Goal: Feedback & Contribution: Contribute content

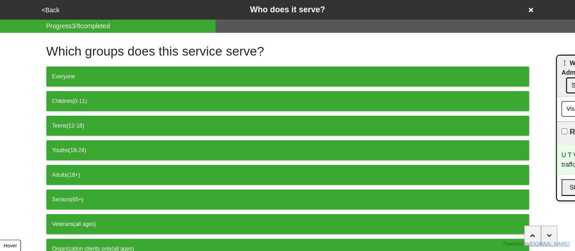
click at [491, 40] on div "Which groups does this service serve? Everyone Children (0-11) Teens (12-18) Yo…" at bounding box center [287, 171] width 483 height 276
click at [51, 10] on button "<Back" at bounding box center [50, 10] width 23 height 10
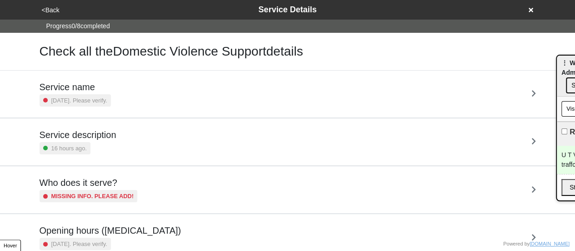
click at [47, 7] on button "<Back" at bounding box center [50, 10] width 23 height 10
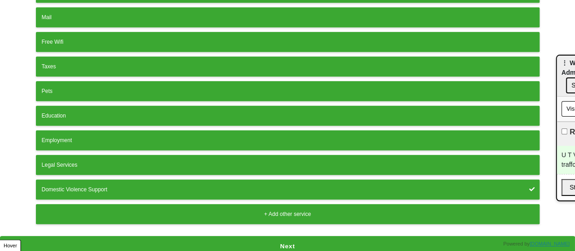
scroll to position [33, 0]
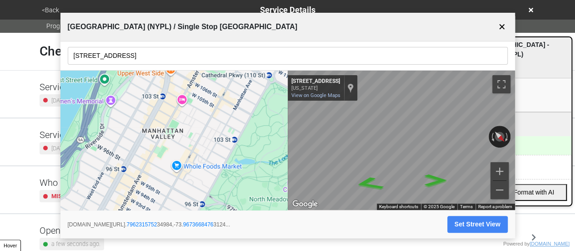
click at [500, 26] on button "✕" at bounding box center [502, 26] width 11 height 17
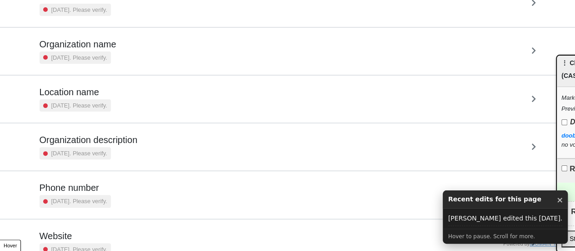
scroll to position [173, 0]
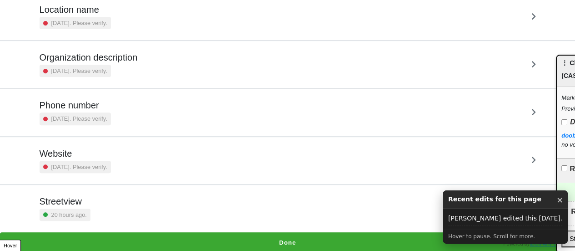
click at [106, 106] on h5 "Phone number" at bounding box center [75, 105] width 71 height 11
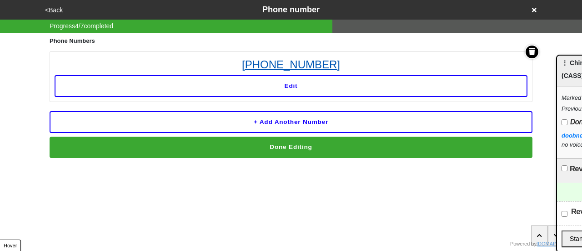
click at [289, 62] on link "718-975-0955" at bounding box center [291, 64] width 473 height 16
click at [50, 7] on button "<Back" at bounding box center [53, 10] width 23 height 10
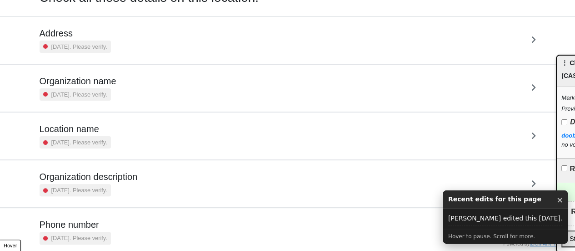
scroll to position [173, 0]
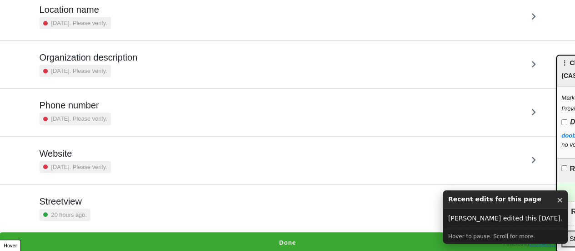
click at [75, 157] on div "Website [DATE]. Please verify." at bounding box center [75, 160] width 71 height 25
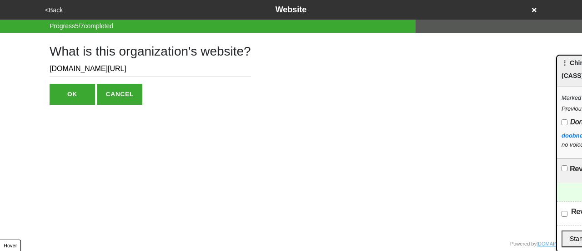
click at [99, 67] on input "www.facebook.com/casscenter" at bounding box center [151, 68] width 202 height 15
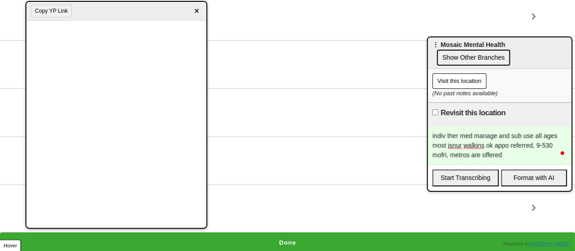
click at [436, 110] on input "Revisit this location" at bounding box center [436, 112] width 6 height 6
checkbox input "true"
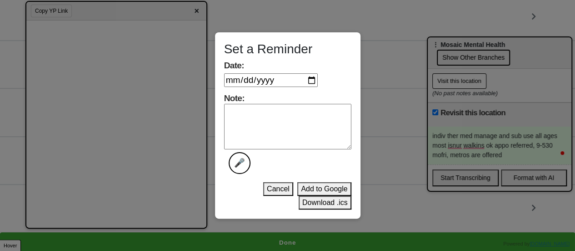
drag, startPoint x: 306, startPoint y: 84, endPoint x: 311, endPoint y: 82, distance: 5.2
click at [306, 84] on input "Date:" at bounding box center [271, 80] width 94 height 14
click at [313, 81] on input "Date:" at bounding box center [271, 80] width 94 height 14
type input "2025-10-03"
click at [284, 126] on textarea "Note: 🎤" at bounding box center [287, 126] width 127 height 45
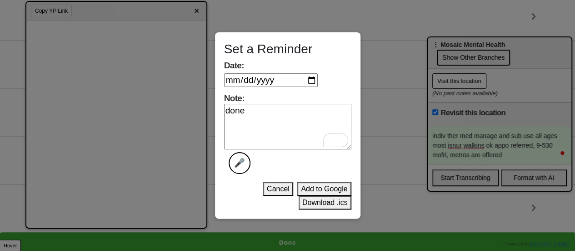
type textarea "done"
click at [317, 202] on button "Download .ics" at bounding box center [325, 203] width 53 height 14
click at [328, 203] on button "Download .ics" at bounding box center [325, 203] width 53 height 14
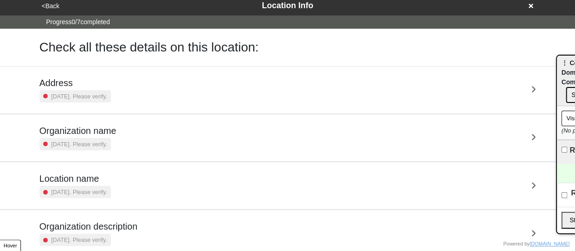
scroll to position [173, 0]
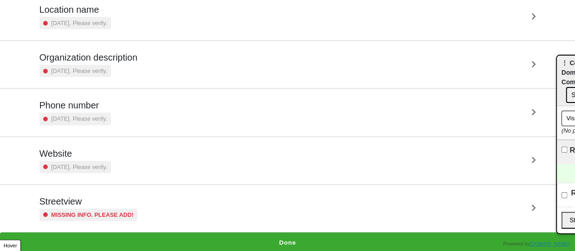
click at [149, 214] on div "Streetview Missing info. Please add!" at bounding box center [288, 208] width 497 height 25
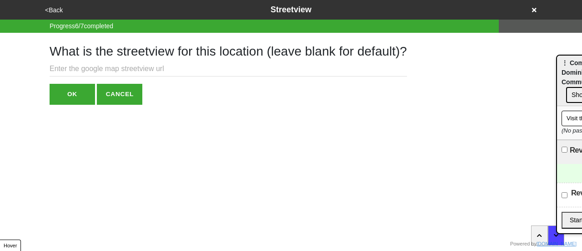
click at [119, 66] on input "text" at bounding box center [229, 68] width 358 height 15
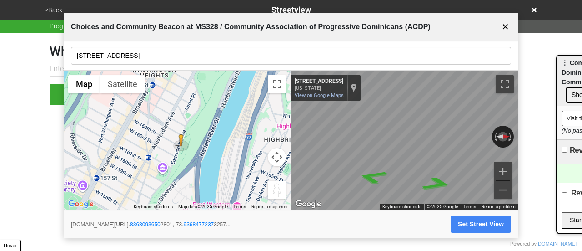
click at [146, 51] on input "401 W 164th St" at bounding box center [291, 56] width 440 height 18
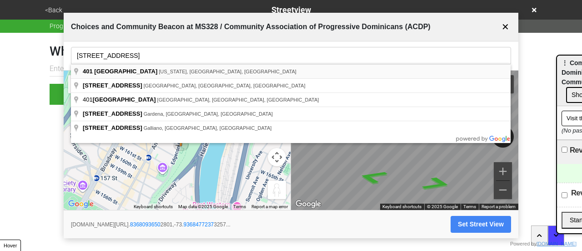
type input "401 West 164th Street, New York, NY, USA"
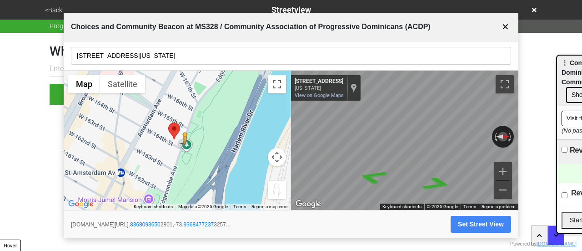
click at [273, 156] on button "Map camera controls" at bounding box center [277, 157] width 18 height 18
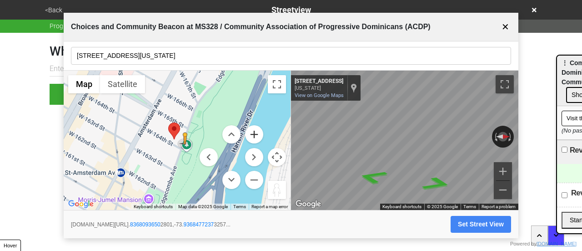
click at [250, 135] on button "Zoom in" at bounding box center [254, 134] width 18 height 18
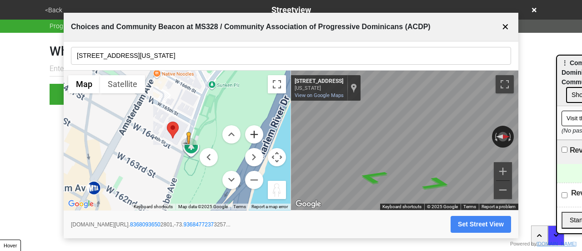
click at [250, 135] on button "Zoom in" at bounding box center [254, 134] width 18 height 18
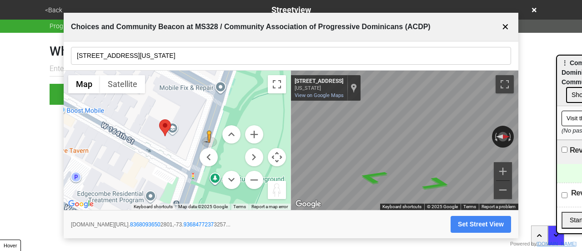
drag, startPoint x: 208, startPoint y: 133, endPoint x: 160, endPoint y: 150, distance: 51.4
click at [160, 150] on div "To activate drag with keyboard, press Alt + Enter. Once in keyboard drag state,…" at bounding box center [177, 141] width 227 height 140
drag, startPoint x: 207, startPoint y: 138, endPoint x: 198, endPoint y: 143, distance: 10.0
click at [182, 153] on div "To activate drag with keyboard, press Alt + Enter. Once in keyboard drag state,…" at bounding box center [177, 141] width 227 height 140
drag, startPoint x: 211, startPoint y: 134, endPoint x: 204, endPoint y: 109, distance: 26.1
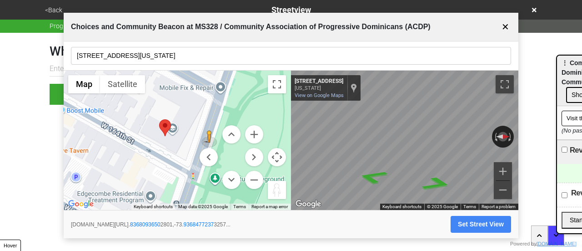
click at [212, 150] on menu at bounding box center [232, 157] width 64 height 64
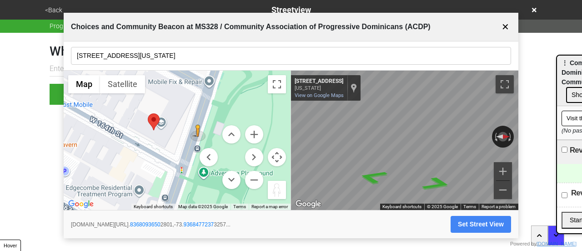
drag, startPoint x: 201, startPoint y: 90, endPoint x: 188, endPoint y: 83, distance: 14.1
click at [188, 83] on div "To activate drag with keyboard, press Alt + Enter. Once in keyboard drag state,…" at bounding box center [177, 141] width 227 height 140
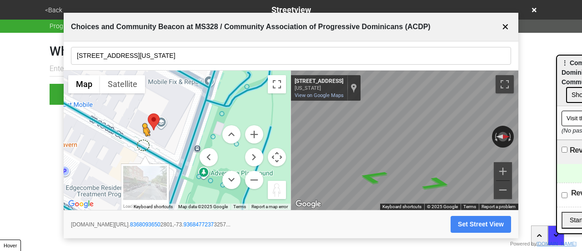
drag, startPoint x: 196, startPoint y: 131, endPoint x: 144, endPoint y: 141, distance: 52.8
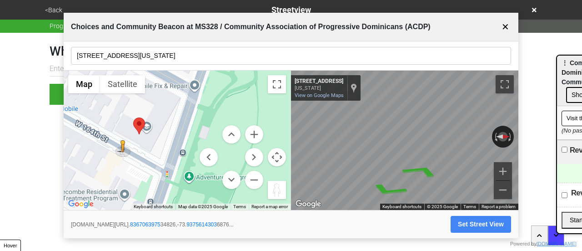
drag, startPoint x: 198, startPoint y: 123, endPoint x: 191, endPoint y: 129, distance: 9.1
click at [190, 129] on div "To activate drag with keyboard, press Alt + Enter. Once in keyboard drag state,…" at bounding box center [177, 141] width 227 height 140
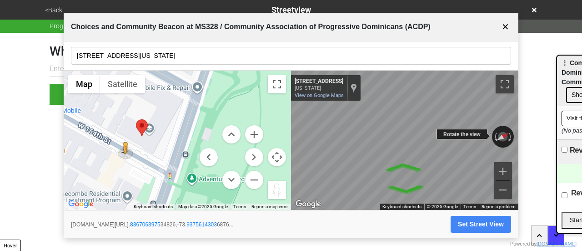
click at [317, 129] on div "← Move left → Move right ↑ Move up ↓ Move down + Zoom in - Zoom out 434 W 164th…" at bounding box center [404, 141] width 227 height 140
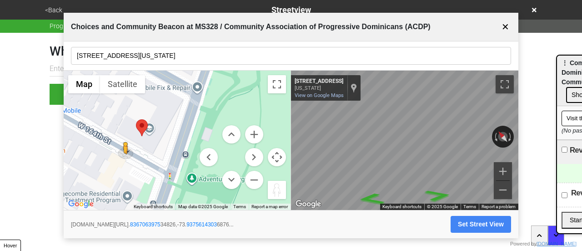
click at [482, 224] on button "Set Street View" at bounding box center [481, 224] width 61 height 17
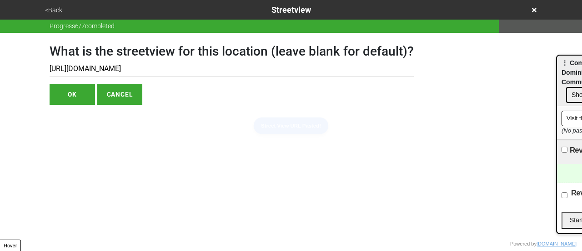
type input "https://www.google.com/maps/@40.836706397534826,-73.93756143036876,3a,75y,39.88…"
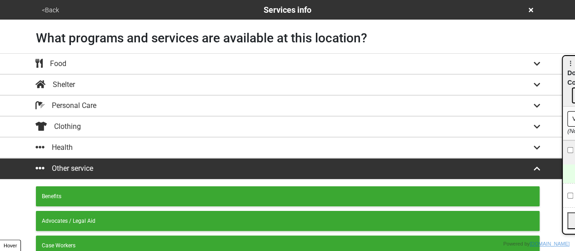
drag, startPoint x: 576, startPoint y: 74, endPoint x: 582, endPoint y: 75, distance: 5.9
click at [575, 75] on html "<Back Services info What programs and services are available at this location? …" at bounding box center [287, 254] width 575 height 509
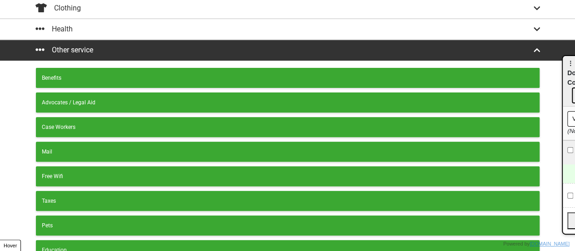
scroll to position [252, 0]
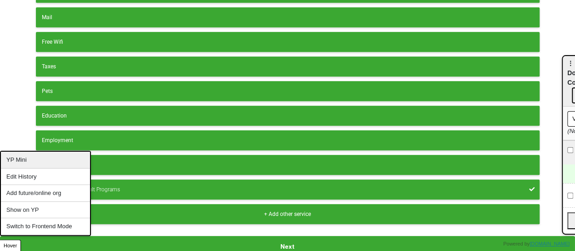
click at [42, 163] on div "YP Mini" at bounding box center [45, 159] width 89 height 17
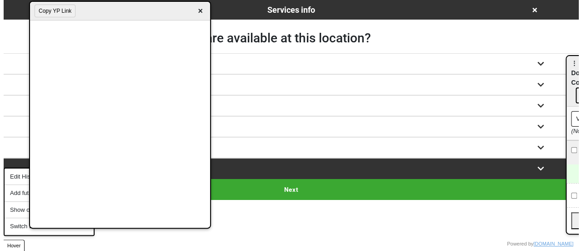
scroll to position [0, 0]
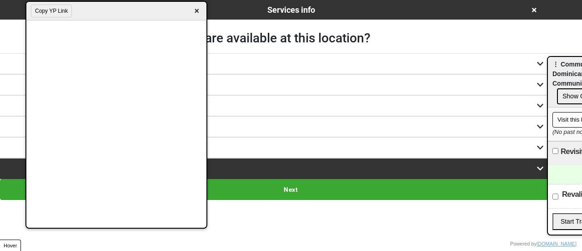
drag, startPoint x: 575, startPoint y: 65, endPoint x: 389, endPoint y: 66, distance: 186.5
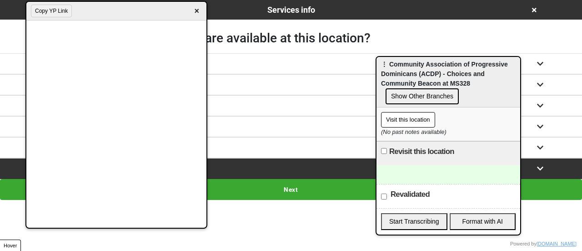
click at [399, 167] on div at bounding box center [449, 174] width 144 height 19
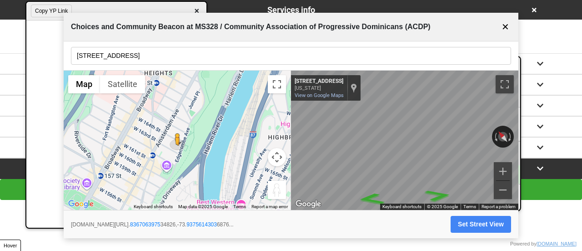
drag, startPoint x: 502, startPoint y: 27, endPoint x: 417, endPoint y: 5, distance: 88.3
click at [501, 25] on button "✕" at bounding box center [505, 26] width 11 height 17
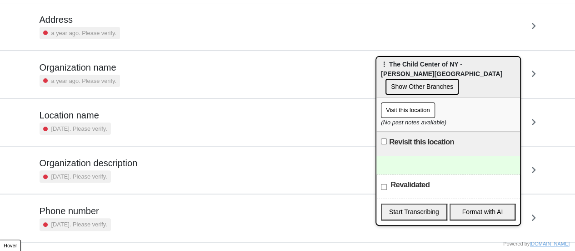
scroll to position [173, 0]
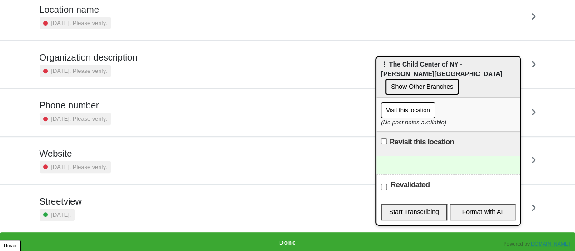
click at [104, 116] on small "2 years ago. Please verify." at bounding box center [79, 118] width 56 height 9
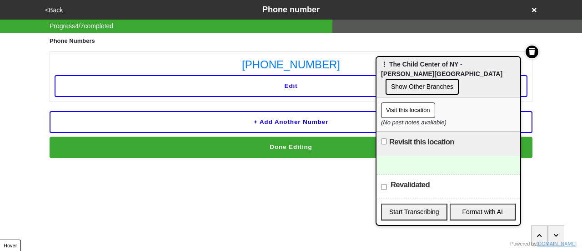
drag, startPoint x: 314, startPoint y: 50, endPoint x: 310, endPoint y: 55, distance: 5.8
click at [314, 51] on div "Phone Numbers 718-358-8288 Edit + Add another number Done Editing" at bounding box center [291, 95] width 483 height 125
click at [305, 59] on link "718-358-8288" at bounding box center [291, 64] width 473 height 16
drag, startPoint x: 361, startPoint y: 53, endPoint x: 265, endPoint y: 61, distance: 96.7
click at [244, 61] on li "718-358-8288 Edit" at bounding box center [291, 76] width 483 height 50
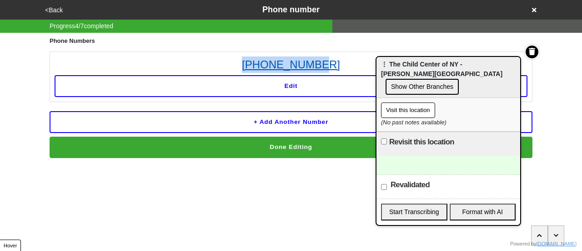
copy link "718-358-8288"
click at [63, 10] on button "<Back" at bounding box center [53, 10] width 23 height 10
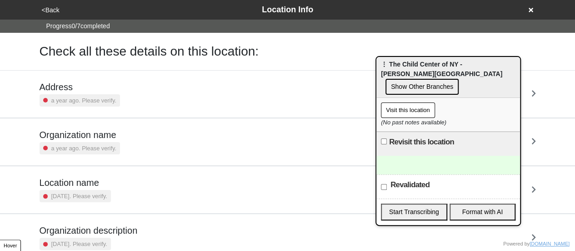
click at [453, 156] on div at bounding box center [449, 165] width 144 height 19
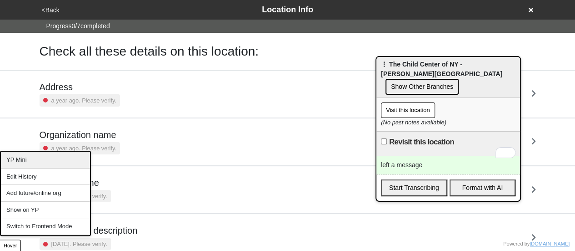
click at [27, 163] on div "YP Mini" at bounding box center [45, 159] width 89 height 17
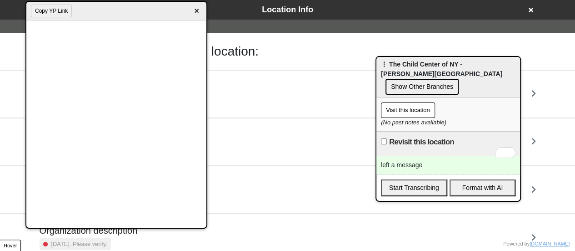
click at [198, 7] on span "×" at bounding box center [197, 11] width 10 height 12
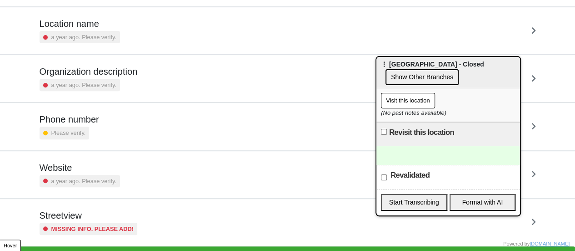
scroll to position [173, 0]
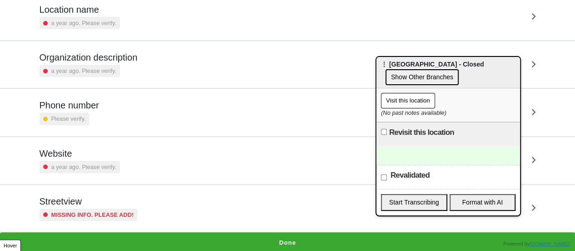
click at [284, 239] on button "Done" at bounding box center [287, 242] width 575 height 21
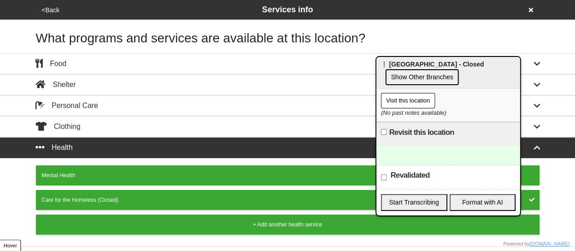
click at [134, 197] on div "Care for the Homeless (Closed)" at bounding box center [288, 200] width 492 height 8
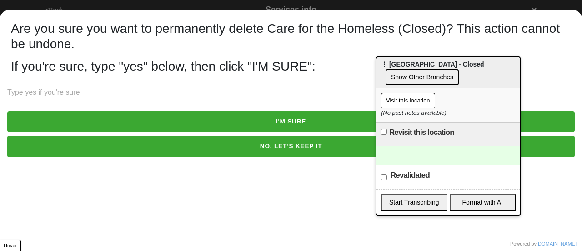
click at [131, 97] on input "text" at bounding box center [291, 92] width 568 height 15
type input "yes"
click at [180, 124] on button "I'M SURE" at bounding box center [291, 121] width 568 height 21
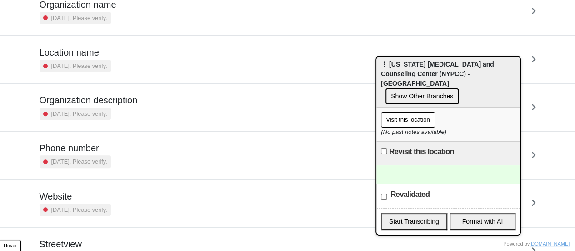
scroll to position [173, 0]
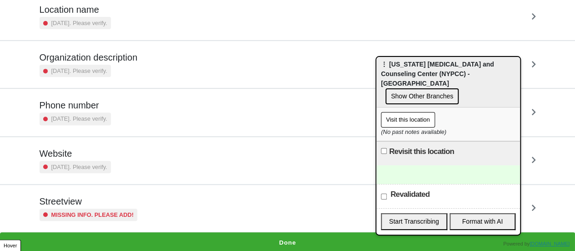
click at [110, 208] on div "Missing info. Please add!" at bounding box center [89, 214] width 98 height 12
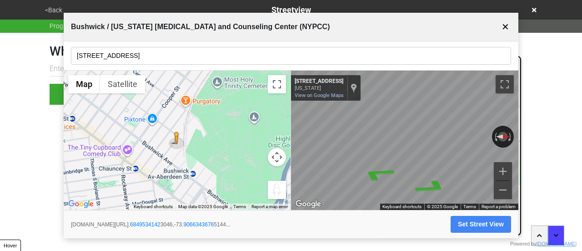
click at [125, 57] on input "[STREET_ADDRESS]" at bounding box center [291, 56] width 440 height 18
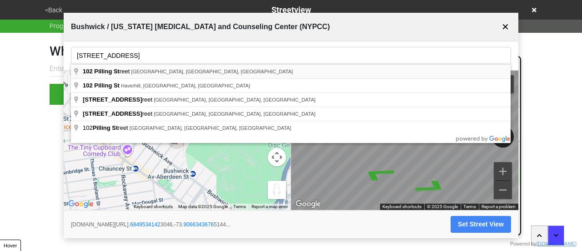
type input "[STREET_ADDRESS]"
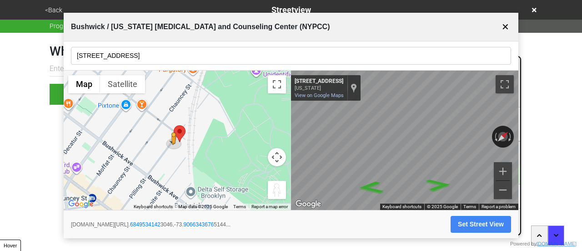
click at [248, 146] on div "← Move left → Move right ↑ Move up ↓ Move down + Zoom in - Zoom out Home Jump l…" at bounding box center [291, 141] width 455 height 140
click at [279, 141] on div "← Move left → Move right ↑ Move up ↓ Move down + Zoom in - Zoom out Home Jump l…" at bounding box center [291, 141] width 455 height 140
click at [286, 135] on div "← Move left → Move right ↑ Move up ↓ Move down + Zoom in - Zoom out Home Jump l…" at bounding box center [291, 141] width 455 height 140
click at [272, 142] on div "← Move left → Move right ↑ Move up ↓ Move down + Zoom in - Zoom out Home Jump l…" at bounding box center [291, 141] width 455 height 140
click at [261, 141] on div "← Move left → Move right ↑ Move up ↓ Move down + Zoom in - Zoom out Home Jump l…" at bounding box center [291, 141] width 455 height 140
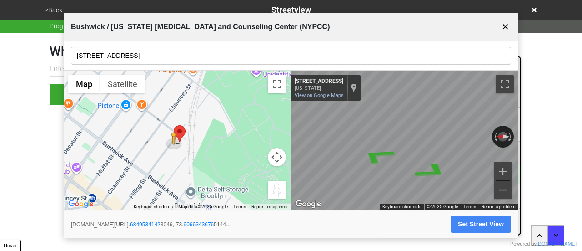
click at [217, 147] on div "← Move left → Move right ↑ Move up ↓ Move down + Zoom in - Zoom out Home Jump l…" at bounding box center [291, 141] width 455 height 140
click at [243, 150] on div "← Move left → Move right ↑ Move up ↓ Move down + Zoom in - Zoom out Home Jump l…" at bounding box center [291, 141] width 455 height 140
click at [363, 155] on icon "Go Northeast, Pilling St" at bounding box center [370, 154] width 42 height 23
click at [491, 221] on button "Set Street View" at bounding box center [481, 224] width 61 height 17
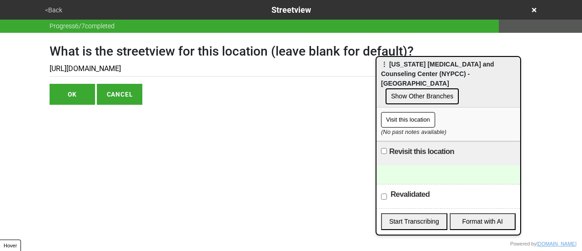
type input "https://www.google.com/maps/@40.685089320795065,-73.90649379273148,3a,75y,161.5…"
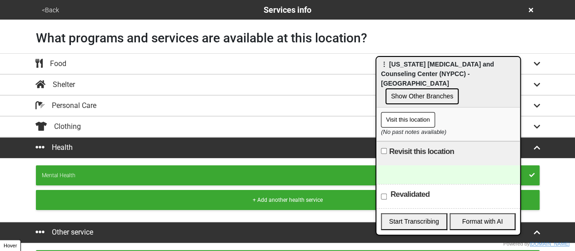
click at [40, 9] on button "<Back" at bounding box center [50, 10] width 23 height 10
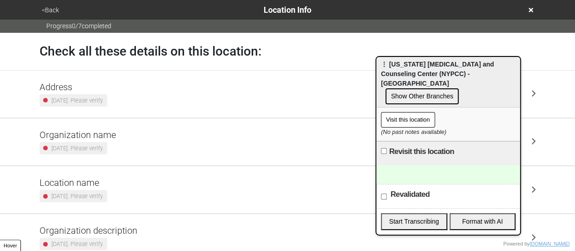
scroll to position [173, 0]
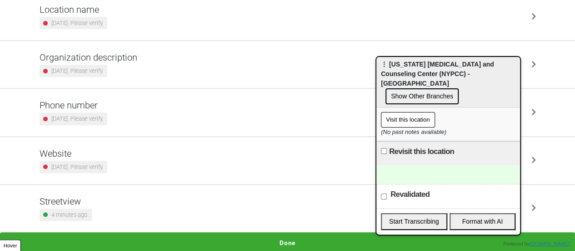
click at [106, 112] on div "[DATE]. Please verify." at bounding box center [74, 118] width 68 height 12
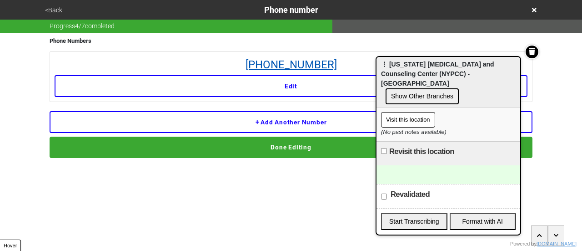
click at [285, 65] on link "718-602-1000" at bounding box center [291, 64] width 473 height 16
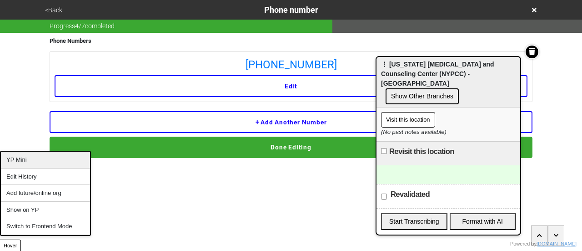
click at [6, 161] on div "YP Mini" at bounding box center [45, 159] width 89 height 17
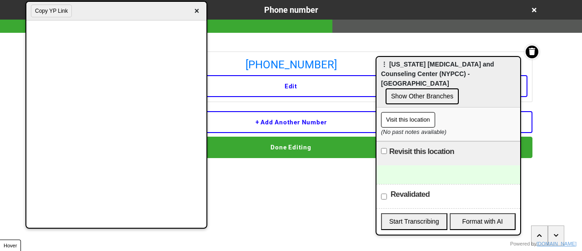
click at [449, 165] on div at bounding box center [449, 174] width 144 height 19
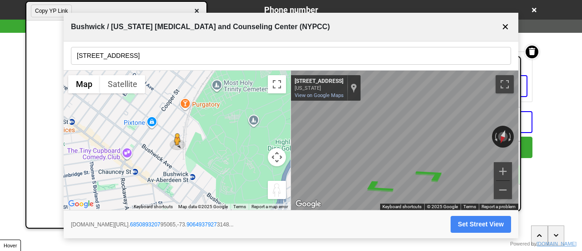
click at [510, 23] on button "✕" at bounding box center [505, 26] width 11 height 17
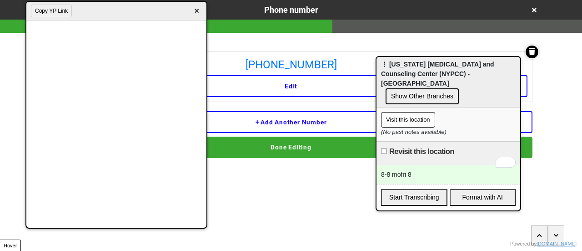
click at [413, 171] on div "8-8 mofri 8" at bounding box center [449, 174] width 144 height 19
click at [454, 165] on div "8-8 mofri 8-6 weekends," at bounding box center [449, 174] width 144 height 19
click at [464, 167] on div "8-8 mofri 8-6 weekends," at bounding box center [449, 174] width 144 height 19
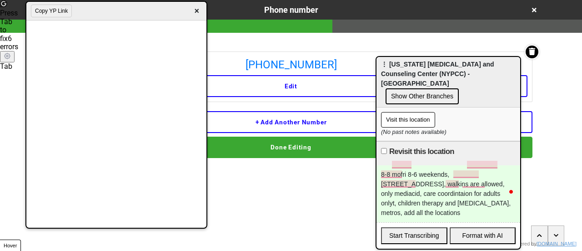
click at [404, 146] on label "Revisit this location" at bounding box center [421, 151] width 65 height 11
click at [387, 148] on input "Revisit this location" at bounding box center [384, 151] width 6 height 6
checkbox input "true"
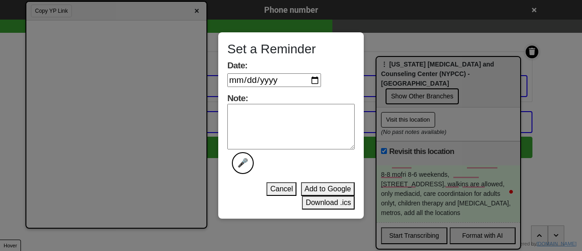
click at [318, 80] on input "Date:" at bounding box center [274, 80] width 94 height 14
type input "2025-10-03"
click at [294, 151] on label "Note: 🎤" at bounding box center [290, 133] width 127 height 81
click at [294, 149] on textarea "Note: 🎤" at bounding box center [290, 126] width 127 height 45
type textarea "done"
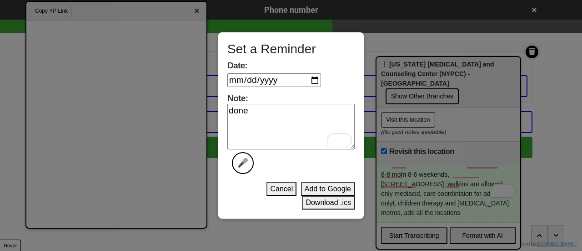
click at [315, 200] on button "Download .ics" at bounding box center [328, 203] width 53 height 14
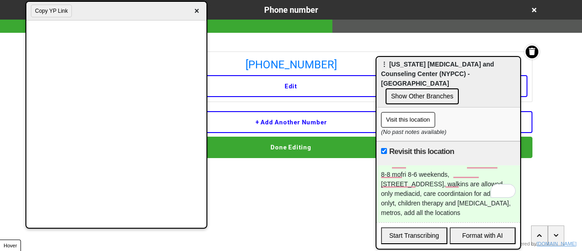
click at [197, 9] on span "×" at bounding box center [197, 11] width 10 height 12
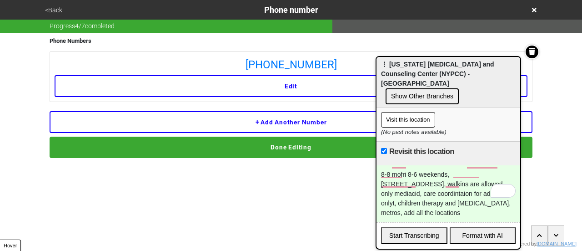
click at [386, 148] on input "Revisit this location" at bounding box center [384, 151] width 6 height 6
checkbox input "true"
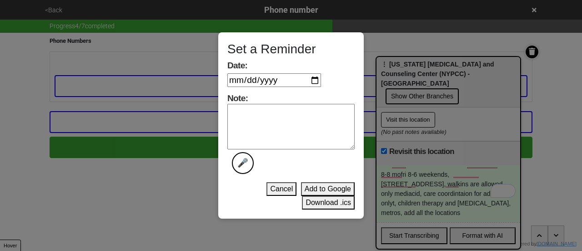
click at [317, 79] on input "Date:" at bounding box center [274, 80] width 94 height 14
type input "2025-10-03"
click at [310, 123] on textarea "Note: 🎤" at bounding box center [290, 126] width 127 height 45
type textarea "done"
click at [328, 203] on button "Download .ics" at bounding box center [328, 203] width 53 height 14
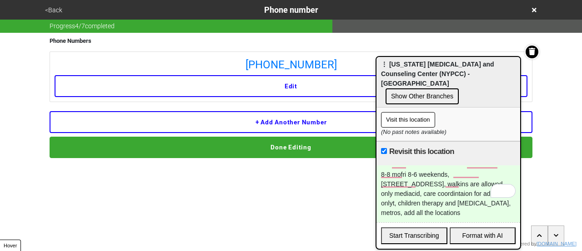
click at [52, 12] on button "<Back" at bounding box center [53, 10] width 23 height 10
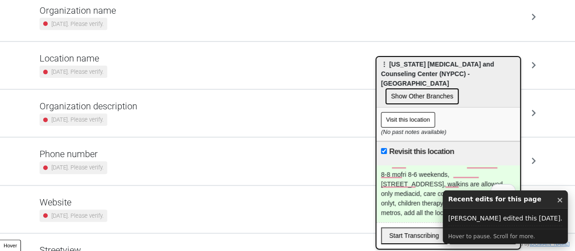
scroll to position [173, 0]
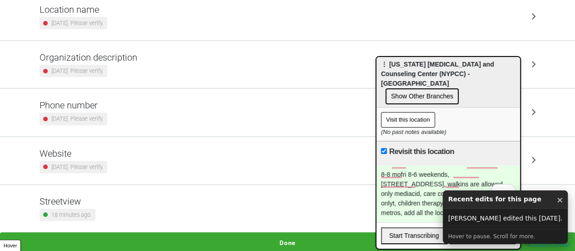
click at [107, 161] on div "2 years ago. Please verify." at bounding box center [74, 167] width 68 height 12
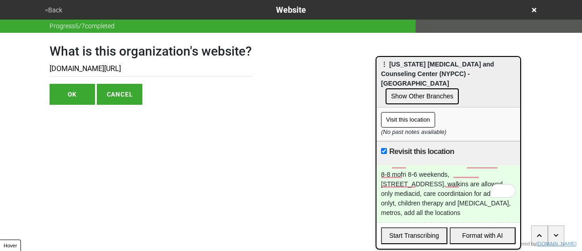
click at [73, 98] on button "OK" at bounding box center [72, 94] width 45 height 21
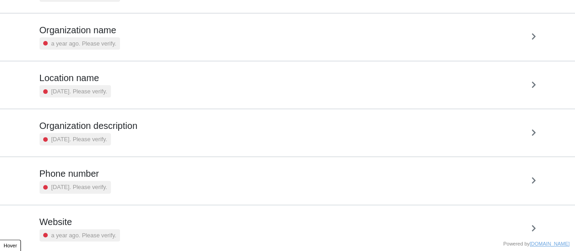
scroll to position [173, 0]
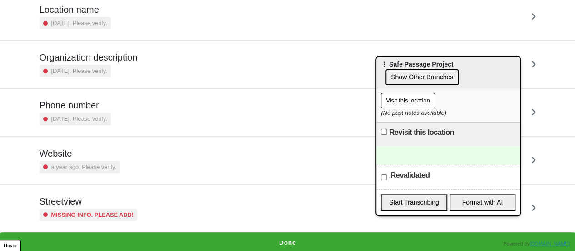
click at [67, 167] on small "a year ago. Please verify." at bounding box center [83, 166] width 65 height 9
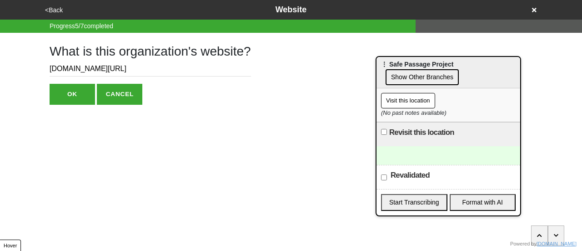
click at [106, 70] on input "safepassageproject.org/get-legal-help" at bounding box center [151, 68] width 202 height 15
click at [196, 71] on input "safepassageproject.org/get-legal-help" at bounding box center [151, 68] width 202 height 15
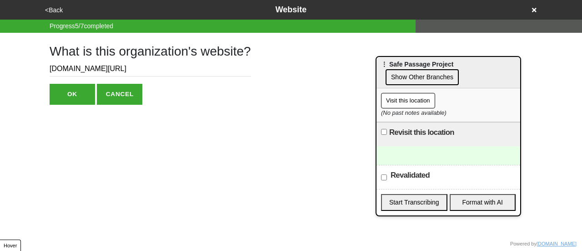
click at [196, 71] on input "safepassageproject.org/get-legal-help" at bounding box center [151, 68] width 202 height 15
click at [57, 90] on button "OK" at bounding box center [72, 94] width 45 height 21
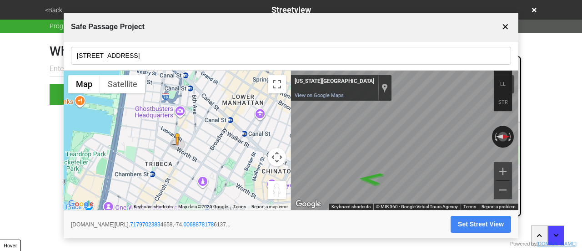
click at [278, 158] on button "Map camera controls" at bounding box center [277, 157] width 18 height 18
click at [251, 134] on button "Zoom in" at bounding box center [254, 134] width 18 height 18
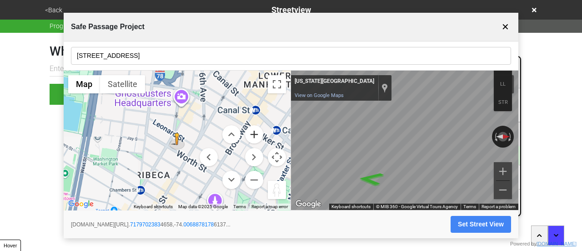
click at [251, 134] on button "Zoom in" at bounding box center [254, 134] width 18 height 18
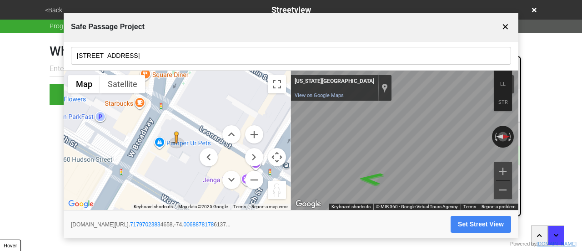
click at [121, 51] on input "185 W Broadway" at bounding box center [291, 56] width 440 height 18
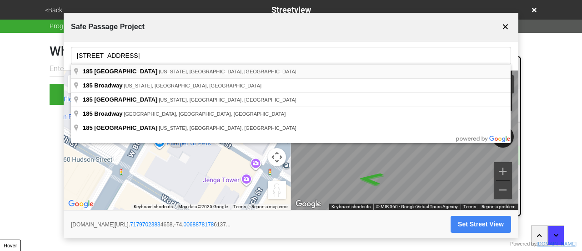
type input "185 West Broadway, New York, NY, USA"
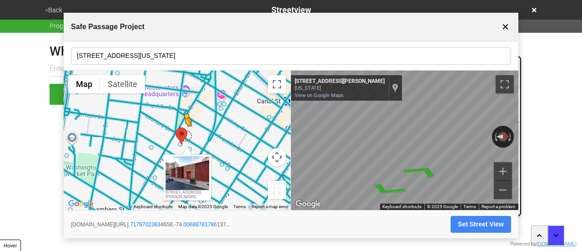
drag, startPoint x: 180, startPoint y: 142, endPoint x: 186, endPoint y: 136, distance: 8.7
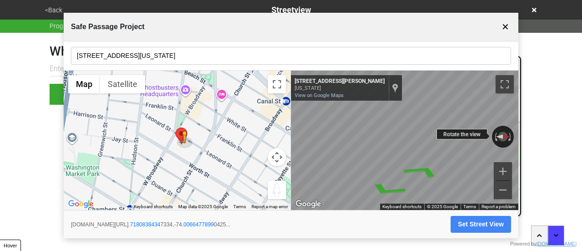
click at [357, 127] on div "← Move left → Move right ↑ Move up ↓ Move down + Zoom in - Zoom out 48 Leonard …" at bounding box center [404, 141] width 227 height 140
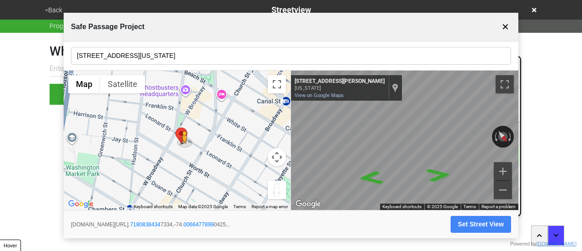
click at [464, 222] on button "Set Street View" at bounding box center [481, 224] width 61 height 17
type input "https://www.google.com/maps/@40.71808384347334,-74.00664778990425,3a,75y,218.89…"
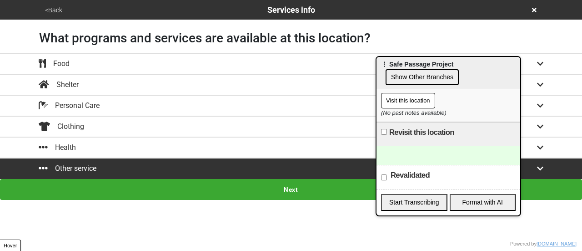
click at [45, 6] on button "<Back" at bounding box center [53, 10] width 23 height 10
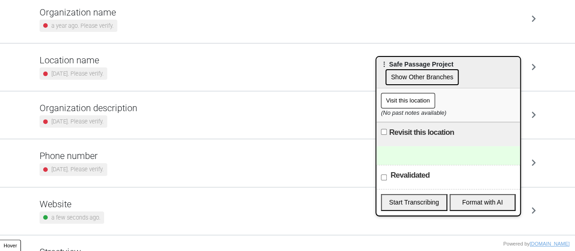
scroll to position [153, 0]
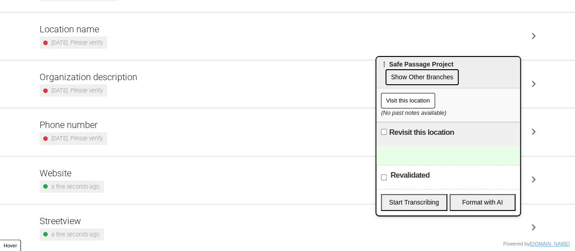
click at [95, 137] on small "[DATE]. Please verify." at bounding box center [77, 138] width 52 height 9
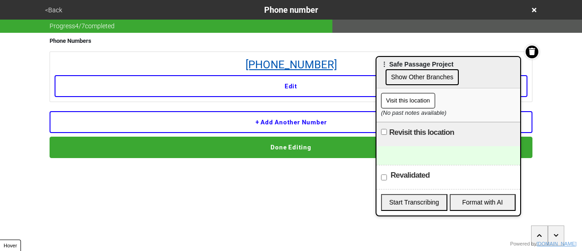
click at [278, 63] on link "212-324-6558" at bounding box center [291, 64] width 473 height 16
click at [54, 15] on button "<Back" at bounding box center [53, 10] width 23 height 10
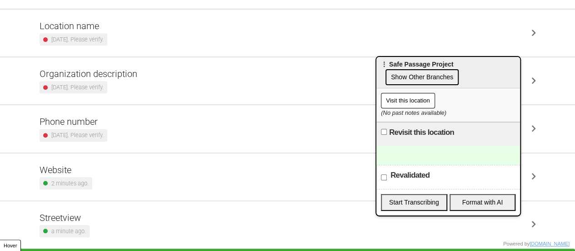
scroll to position [173, 0]
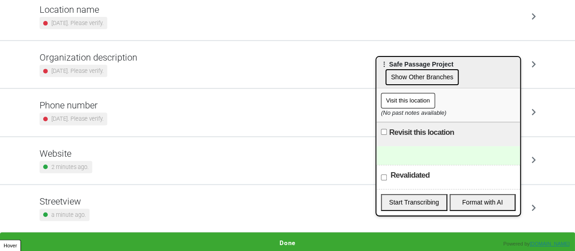
click at [302, 237] on button "Done" at bounding box center [287, 242] width 575 height 21
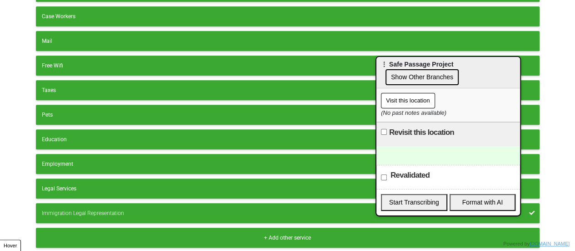
scroll to position [252, 0]
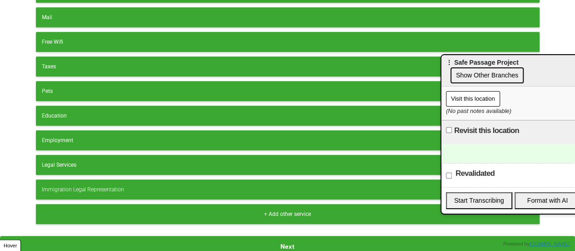
drag, startPoint x: 415, startPoint y: 64, endPoint x: 577, endPoint y: 30, distance: 165.4
click at [575, 31] on html "<Back Services info What programs and services are available at this location? …" at bounding box center [287, 2] width 575 height 509
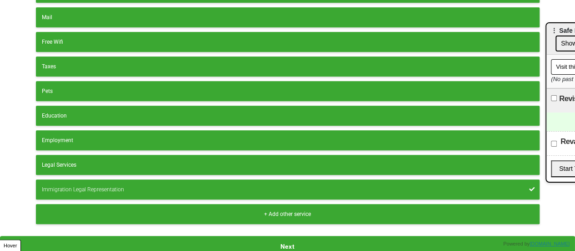
click at [227, 185] on div "Immigration Legal Representation" at bounding box center [288, 189] width 492 height 8
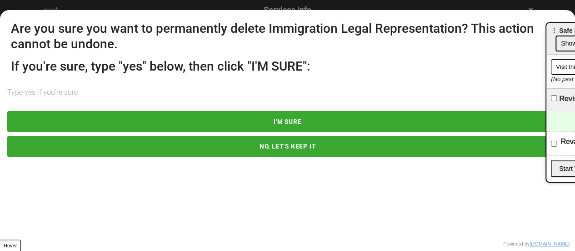
scroll to position [0, 0]
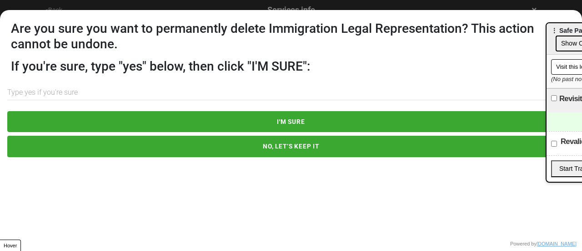
click at [131, 96] on input "text" at bounding box center [291, 92] width 568 height 15
type input "yes"
click at [266, 120] on button "I'M SURE" at bounding box center [291, 121] width 568 height 21
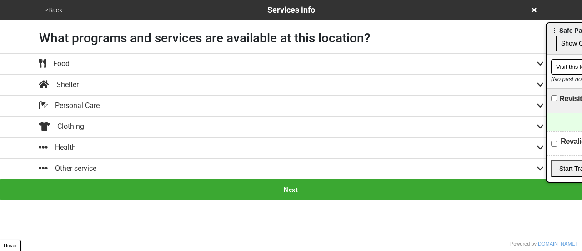
drag, startPoint x: 62, startPoint y: 7, endPoint x: 63, endPoint y: 1, distance: 5.6
click at [62, 4] on div "<Back Services info" at bounding box center [291, 10] width 498 height 12
click at [49, 11] on button "<Back" at bounding box center [53, 10] width 23 height 10
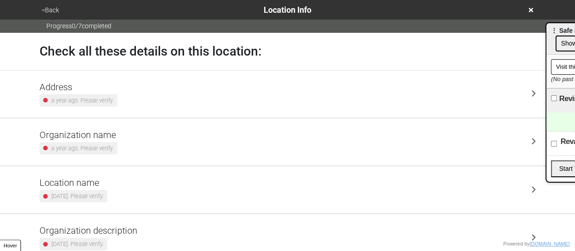
scroll to position [173, 0]
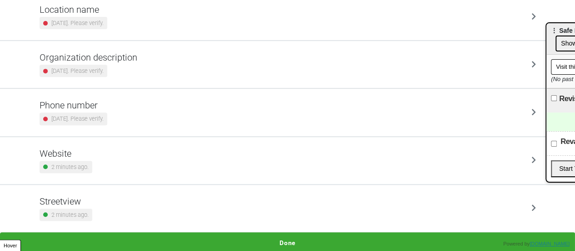
click at [103, 17] on div "2 years ago. Please verify." at bounding box center [74, 23] width 68 height 12
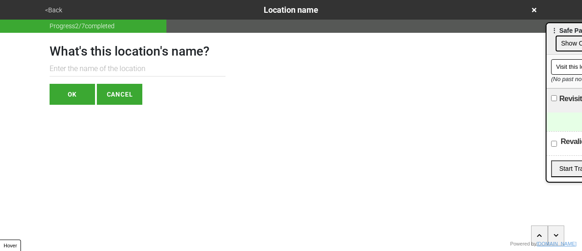
click at [113, 76] on div "What's this location's name? OK CANCEL" at bounding box center [138, 69] width 176 height 72
click at [107, 60] on div "What's this location's name? OK CANCEL" at bounding box center [138, 69] width 176 height 72
click at [89, 72] on input "text" at bounding box center [138, 68] width 176 height 15
type input "Most likely closed"
click at [75, 94] on button "OK" at bounding box center [72, 94] width 45 height 21
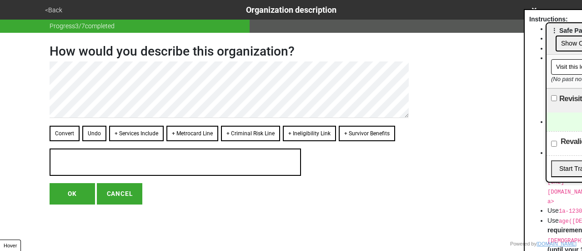
click at [56, 11] on button "<Back" at bounding box center [53, 10] width 23 height 10
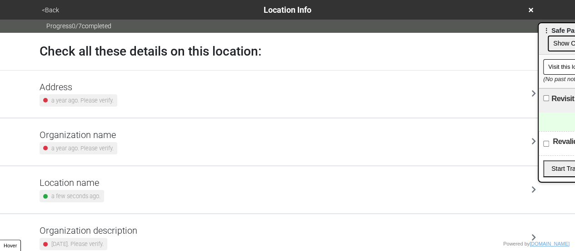
drag, startPoint x: 552, startPoint y: 32, endPoint x: 450, endPoint y: 17, distance: 102.6
click at [544, 27] on span "⋮ Safe Passage Project" at bounding box center [580, 30] width 73 height 7
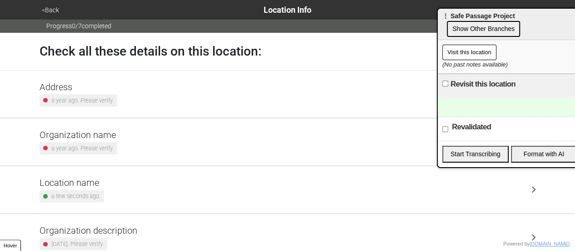
click at [455, 55] on button "Visit this location" at bounding box center [470, 52] width 54 height 15
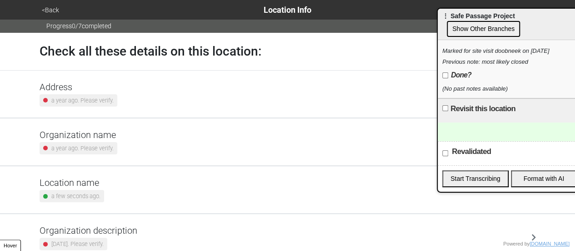
scroll to position [173, 0]
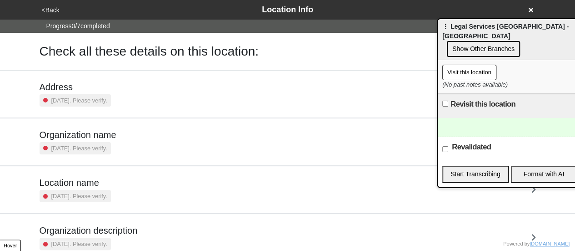
scroll to position [173, 0]
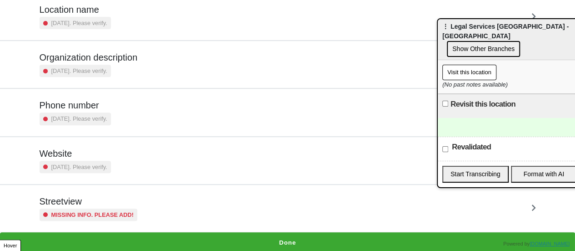
click at [443, 146] on input "Revalidated" at bounding box center [446, 149] width 6 height 6
checkbox input "true"
click at [114, 191] on div "Streetview Missing info. Please add!" at bounding box center [288, 208] width 519 height 47
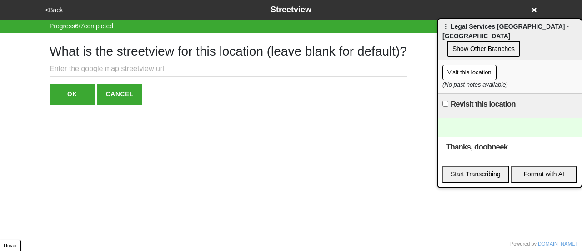
click at [92, 71] on input "text" at bounding box center [229, 68] width 358 height 15
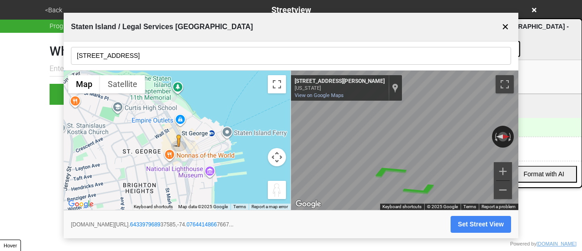
click at [145, 58] on input "36 Richmond Terrace" at bounding box center [291, 56] width 440 height 18
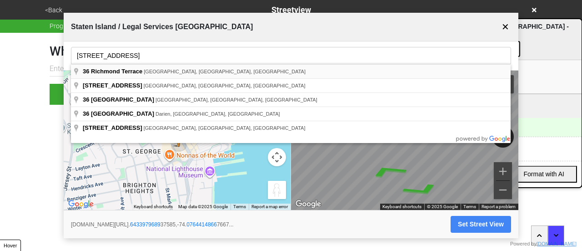
type input "36 Richmond Terrace, Staten Island, NY, USA"
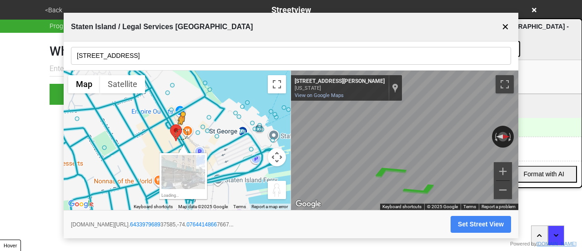
drag, startPoint x: 178, startPoint y: 152, endPoint x: 184, endPoint y: 136, distance: 16.8
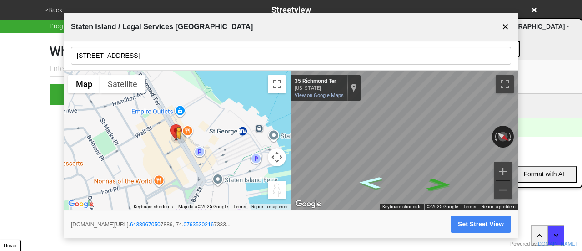
click at [370, 185] on icon "Go Southeast, Richmond Ter" at bounding box center [371, 182] width 46 height 18
click at [506, 173] on button "Zoom in" at bounding box center [503, 171] width 18 height 18
click at [503, 171] on button "Zoom in" at bounding box center [503, 171] width 18 height 18
click at [476, 224] on button "Set Street View" at bounding box center [481, 224] width 61 height 17
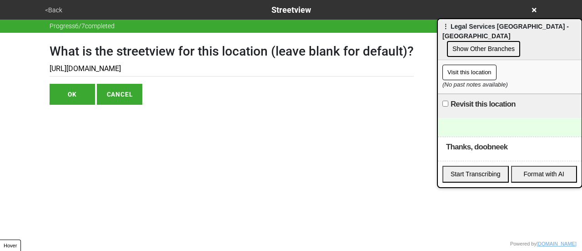
type input "https://www.google.com/maps/@40.64382125282919,-74.07628938420862,3a,75y,237.04…"
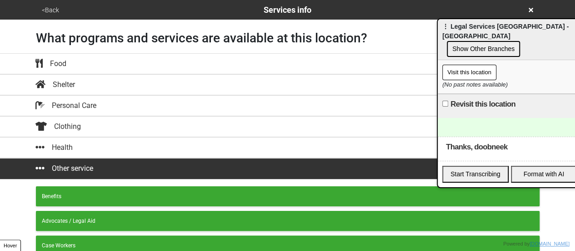
click at [56, 8] on button "<Back" at bounding box center [50, 10] width 23 height 10
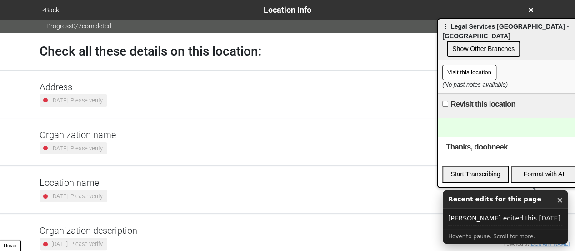
drag, startPoint x: 53, startPoint y: 10, endPoint x: 105, endPoint y: 25, distance: 54.3
click at [86, 5] on div "<Back Location Info" at bounding box center [288, 10] width 498 height 12
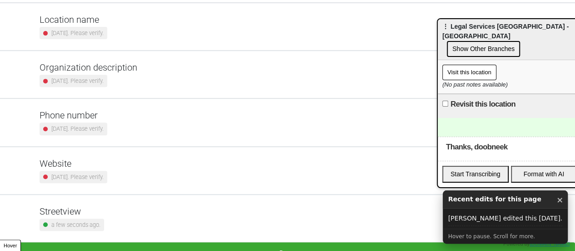
scroll to position [173, 0]
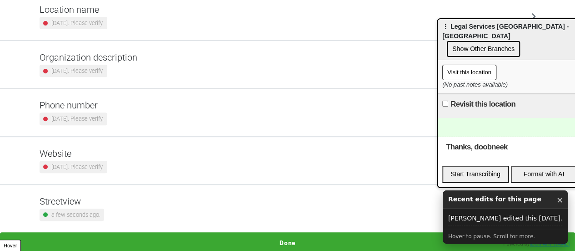
click at [99, 106] on h5 "Phone number" at bounding box center [74, 105] width 68 height 11
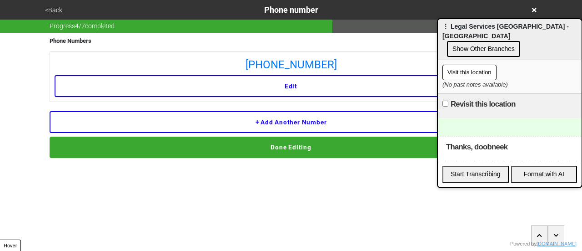
click at [278, 149] on button "Done Editing" at bounding box center [291, 146] width 483 height 21
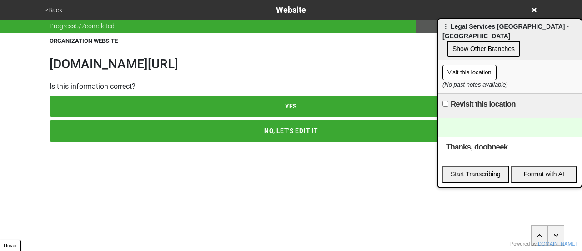
click at [282, 109] on button "YES" at bounding box center [291, 106] width 483 height 21
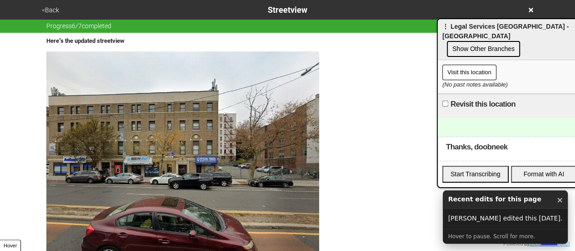
click at [445, 101] on input "Revisit this location" at bounding box center [446, 104] width 6 height 6
checkbox input "true"
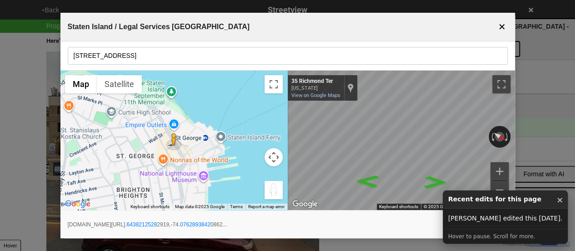
click at [505, 22] on button "✕" at bounding box center [502, 26] width 11 height 17
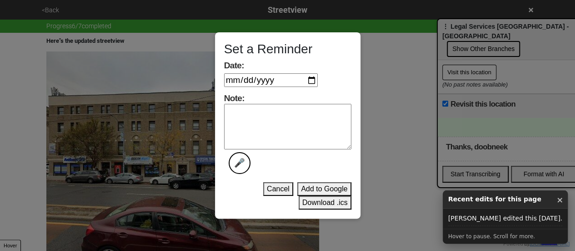
drag, startPoint x: 311, startPoint y: 81, endPoint x: 316, endPoint y: 81, distance: 5.0
click at [311, 81] on input "Date:" at bounding box center [271, 80] width 94 height 14
type input "2025-10-03"
click at [308, 129] on textarea "Note: 🎤" at bounding box center [287, 126] width 127 height 45
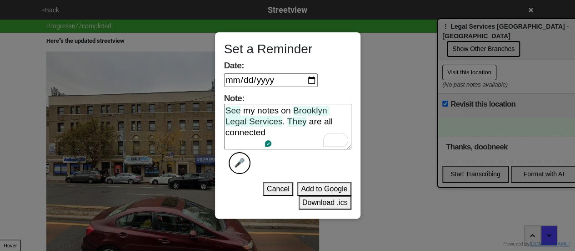
type textarea "See my notes on Brooklyn Legal Services. They are all connected"
click at [322, 202] on button "Download .ics" at bounding box center [325, 203] width 53 height 14
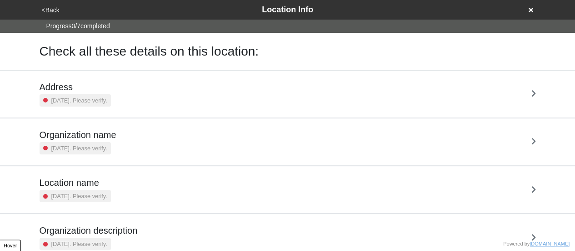
scroll to position [173, 0]
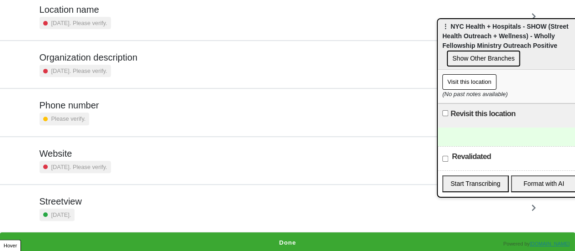
click at [92, 156] on h5 "Website" at bounding box center [75, 153] width 71 height 11
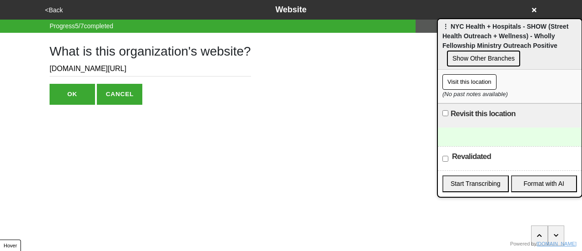
click at [70, 93] on button "OK" at bounding box center [72, 94] width 45 height 21
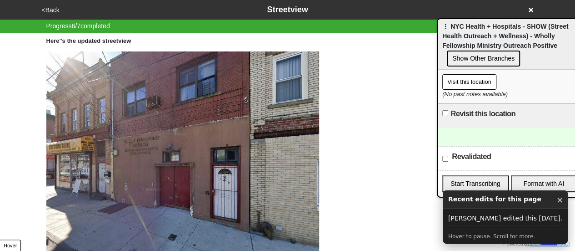
click at [49, 12] on button "<Back" at bounding box center [50, 10] width 23 height 10
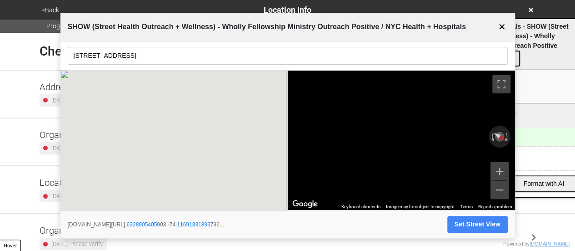
scroll to position [173, 0]
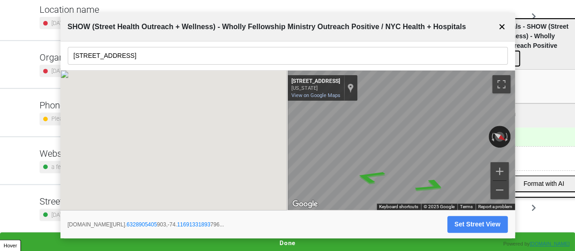
click at [507, 26] on button "✕" at bounding box center [502, 26] width 11 height 17
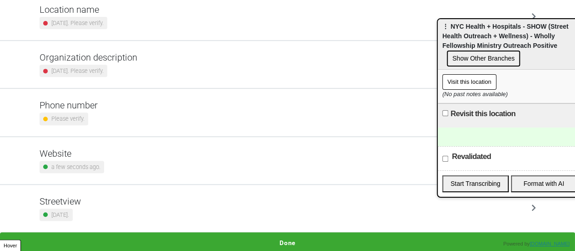
click at [107, 151] on div "Website a few seconds ago." at bounding box center [288, 160] width 497 height 25
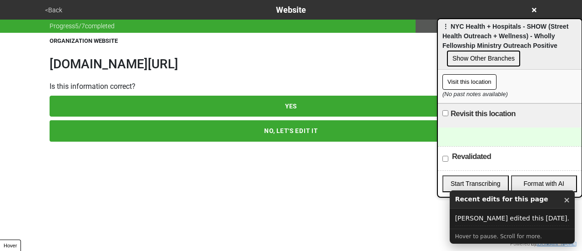
click at [110, 61] on h1 "[DOMAIN_NAME][URL]" at bounding box center [291, 63] width 483 height 15
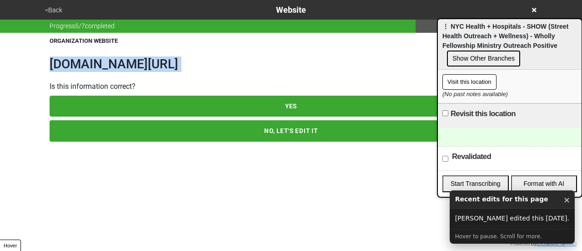
click at [110, 61] on h1 "[DOMAIN_NAME][URL]" at bounding box center [291, 63] width 483 height 15
copy h1 "[DOMAIN_NAME][URL]"
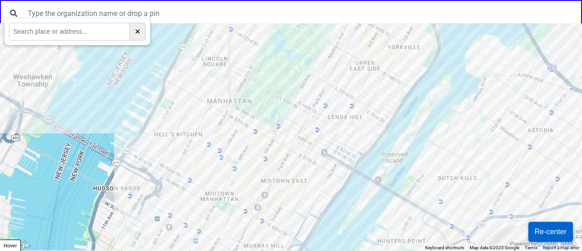
drag, startPoint x: 513, startPoint y: 82, endPoint x: 445, endPoint y: 2, distance: 104.6
click at [462, 142] on div at bounding box center [291, 136] width 582 height 227
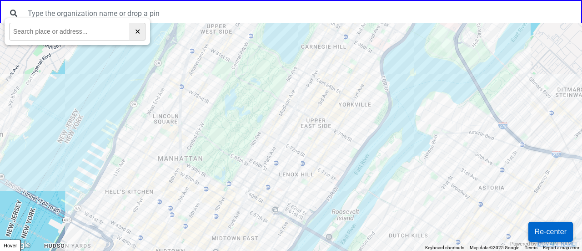
click at [420, 188] on div at bounding box center [291, 136] width 582 height 227
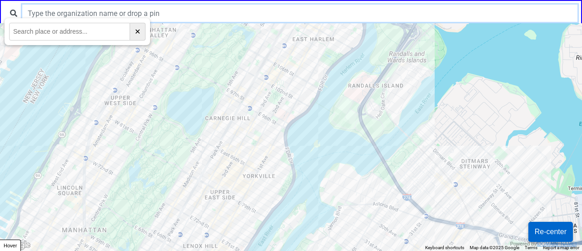
click at [275, 17] on input "text" at bounding box center [299, 13] width 555 height 17
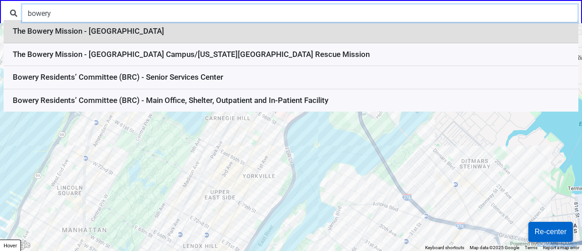
type input "bowery"
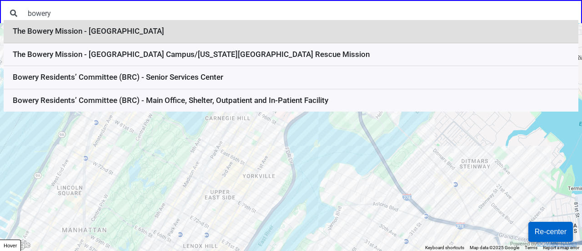
click at [105, 33] on li "The Bowery Mission - [GEOGRAPHIC_DATA]" at bounding box center [291, 31] width 575 height 23
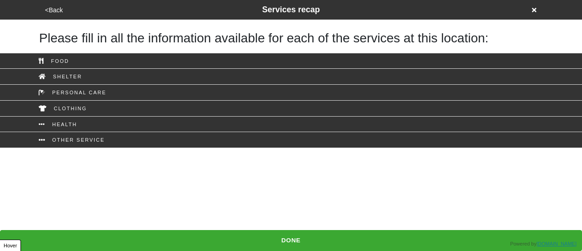
click at [47, 11] on button "<Back" at bounding box center [53, 10] width 23 height 10
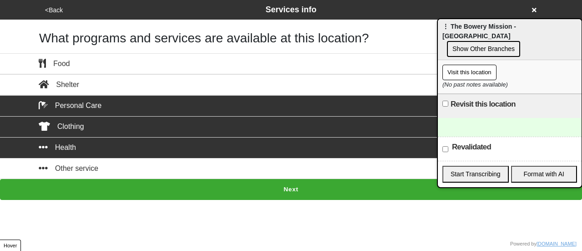
drag, startPoint x: 582, startPoint y: 182, endPoint x: 581, endPoint y: 42, distance: 140.6
click at [581, 42] on html "<Back Services info What programs and services are available at this location? …" at bounding box center [291, 100] width 582 height 200
click at [55, 10] on button "<Back" at bounding box center [53, 10] width 23 height 10
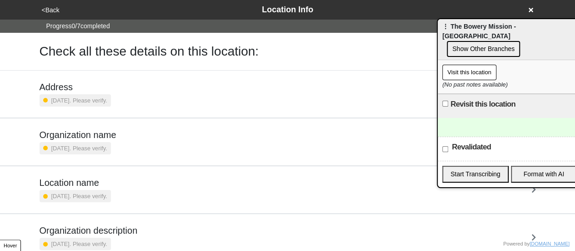
scroll to position [173, 0]
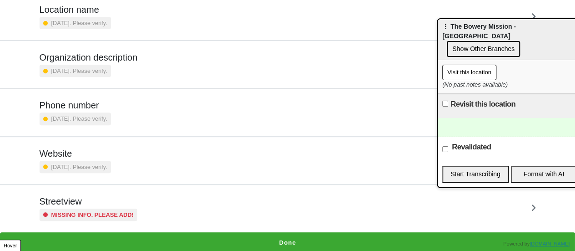
click at [85, 196] on h5 "Streetview" at bounding box center [89, 201] width 98 height 11
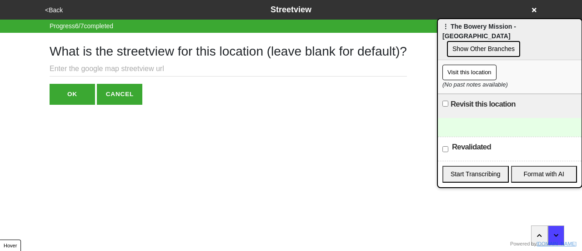
click at [127, 77] on div "What is the streetview for this location (leave blank for default)? OK CANCEL" at bounding box center [229, 69] width 358 height 72
click at [122, 69] on input "text" at bounding box center [229, 68] width 358 height 15
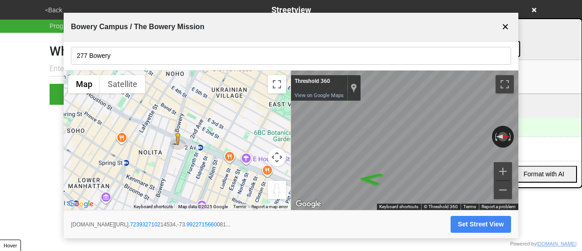
click at [276, 155] on button "Map camera controls" at bounding box center [277, 157] width 18 height 18
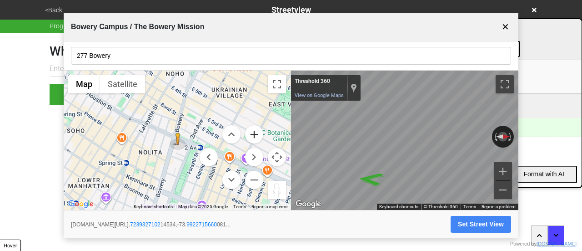
click at [252, 134] on button "Zoom in" at bounding box center [254, 134] width 18 height 18
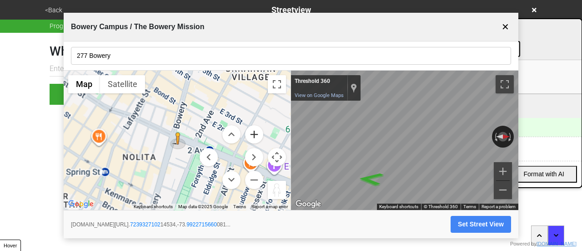
click at [252, 134] on button "Zoom in" at bounding box center [254, 134] width 18 height 18
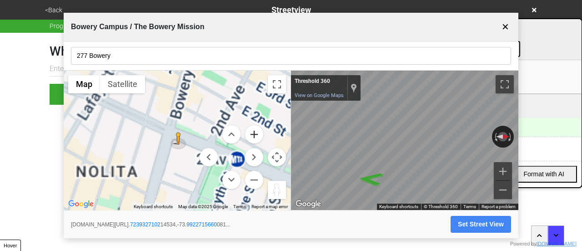
click at [252, 134] on button "Zoom in" at bounding box center [254, 134] width 18 height 18
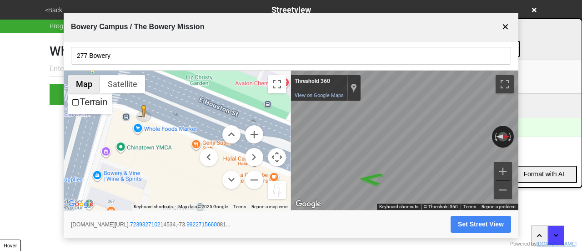
drag, startPoint x: 128, startPoint y: 115, endPoint x: 86, endPoint y: 92, distance: 47.6
click at [86, 92] on div "To activate drag with keyboard, press Alt + Enter. Once in keyboard drag state,…" at bounding box center [177, 141] width 227 height 140
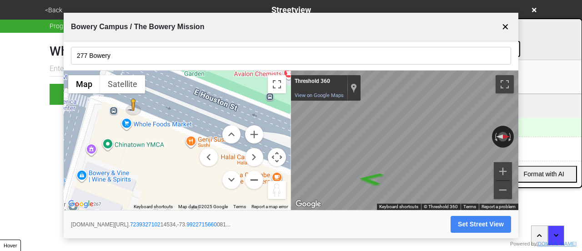
click at [251, 179] on button "Zoom out" at bounding box center [254, 180] width 18 height 18
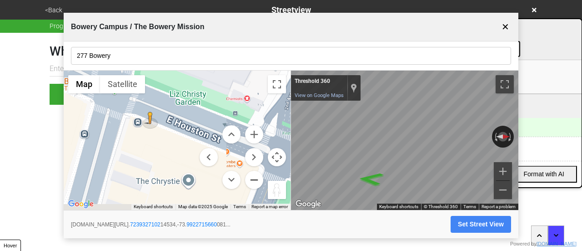
click at [251, 179] on button "Zoom out" at bounding box center [254, 180] width 18 height 18
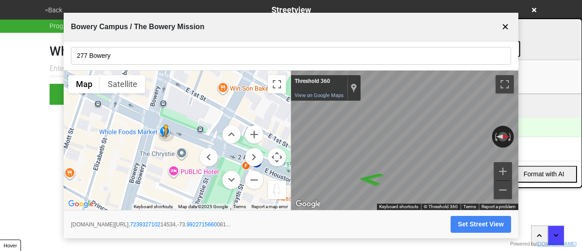
click at [132, 57] on input "277 Bowery" at bounding box center [291, 56] width 440 height 18
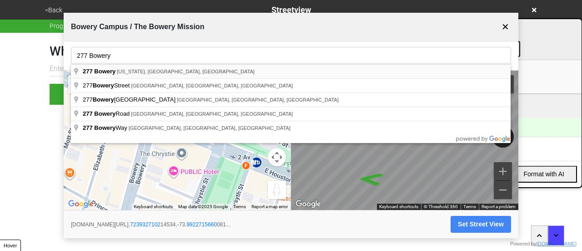
type input "277 Bowery, New York, NY, USA"
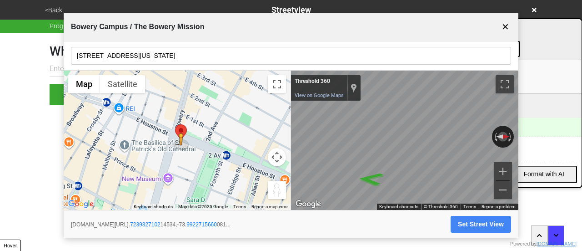
click at [280, 155] on button "Map camera controls" at bounding box center [277, 157] width 18 height 18
click at [255, 136] on button "Zoom in" at bounding box center [254, 134] width 18 height 18
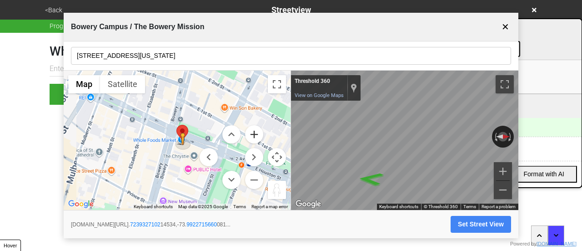
click at [255, 136] on button "Zoom in" at bounding box center [254, 134] width 18 height 18
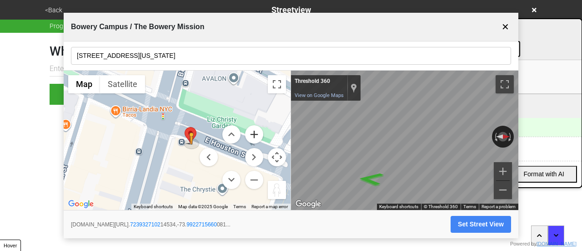
click at [255, 136] on button "Zoom in" at bounding box center [254, 134] width 18 height 18
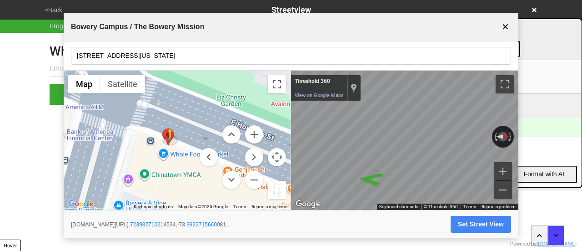
drag, startPoint x: 138, startPoint y: 152, endPoint x: 130, endPoint y: 141, distance: 13.6
click at [107, 148] on div "To activate drag with keyboard, press Alt + Enter. Once in keyboard drag state,…" at bounding box center [177, 141] width 227 height 140
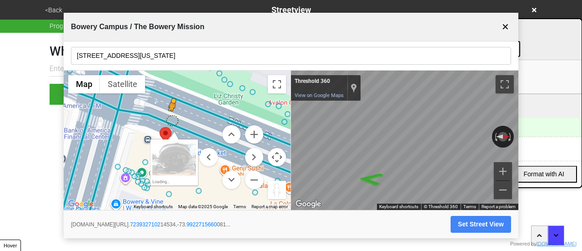
drag, startPoint x: 168, startPoint y: 132, endPoint x: 173, endPoint y: 118, distance: 15.4
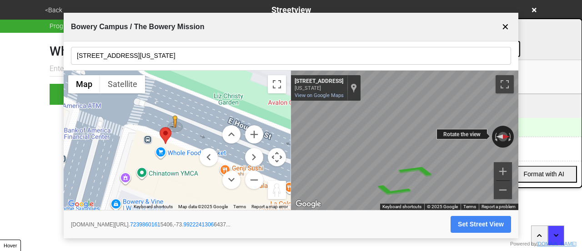
click at [475, 135] on div "← Move left → Move right ↑ Move up ↓ Move down + Zoom in - Zoom out 95 E Housto…" at bounding box center [404, 141] width 227 height 140
click at [472, 131] on div "← Move left → Move right ↑ Move up ↓ Move down + Zoom in - Zoom out 95 E Housto…" at bounding box center [404, 141] width 227 height 140
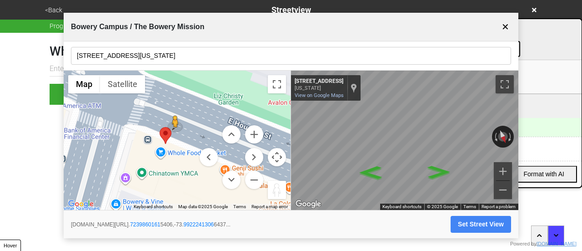
click at [470, 223] on button "Set Street View" at bounding box center [481, 224] width 61 height 17
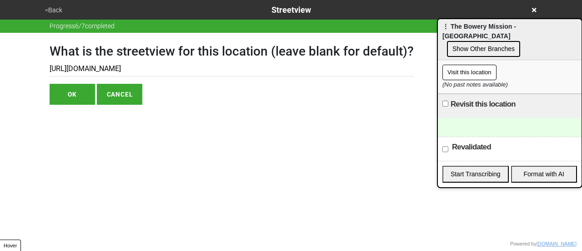
type input "https://www.google.com/maps/@40.72398601615406,-73.99222413066437,3a,75y,203.59…"
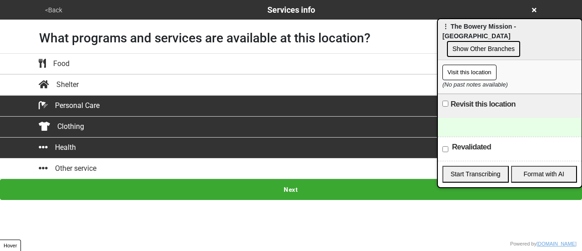
click at [54, 9] on button "<Back" at bounding box center [53, 10] width 23 height 10
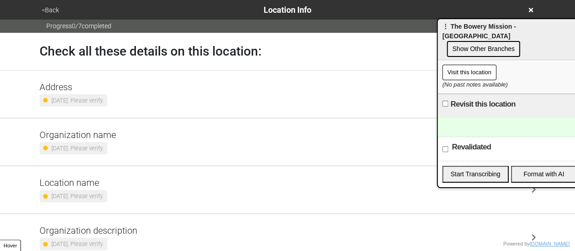
click at [124, 82] on div "Address 9 months ago. Please verify." at bounding box center [288, 93] width 497 height 25
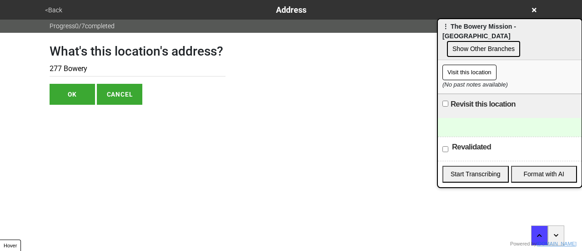
click at [63, 95] on button "OK" at bounding box center [72, 94] width 45 height 21
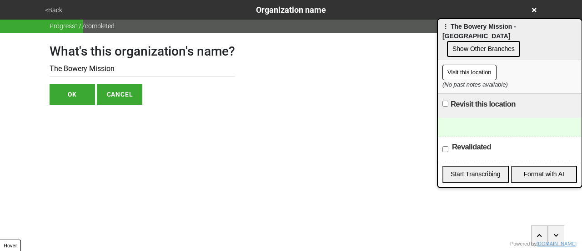
click at [71, 95] on button "OK" at bounding box center [72, 94] width 45 height 21
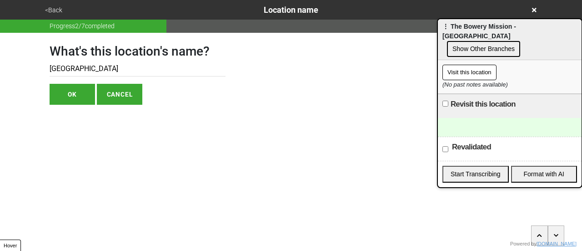
click at [72, 95] on button "OK" at bounding box center [72, 94] width 45 height 21
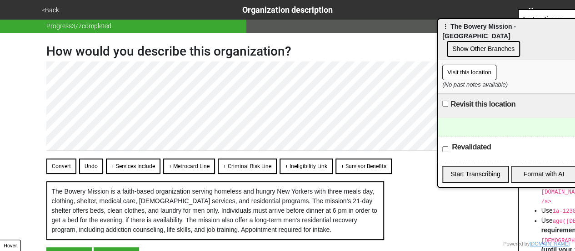
click at [54, 9] on button "<Back" at bounding box center [50, 10] width 23 height 10
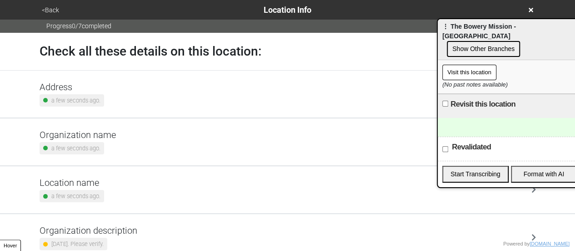
scroll to position [173, 0]
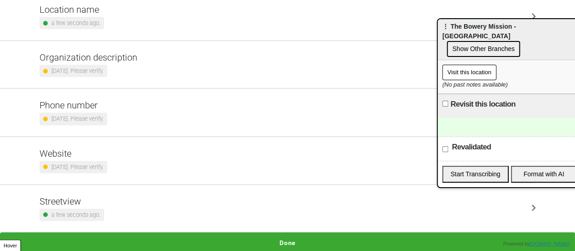
click at [288, 238] on button "Done" at bounding box center [287, 242] width 575 height 21
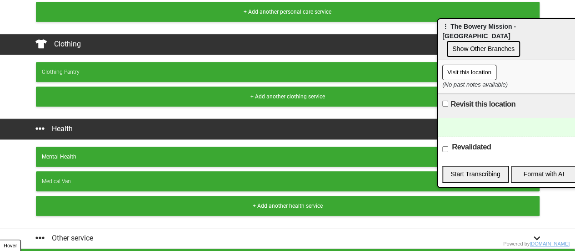
scroll to position [6, 0]
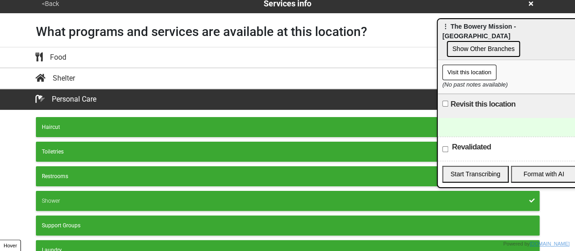
click at [448, 146] on input "Revalidated" at bounding box center [446, 149] width 6 height 6
checkbox input "true"
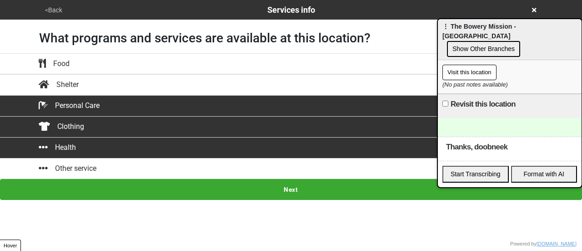
click at [478, 65] on button "Visit this location" at bounding box center [470, 72] width 54 height 15
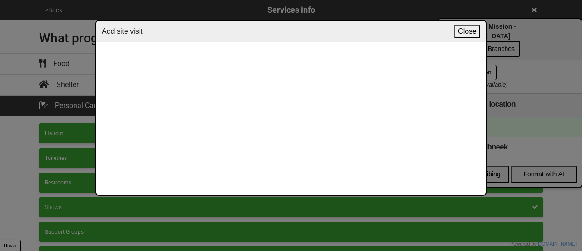
click at [472, 26] on button "Close" at bounding box center [467, 32] width 26 height 14
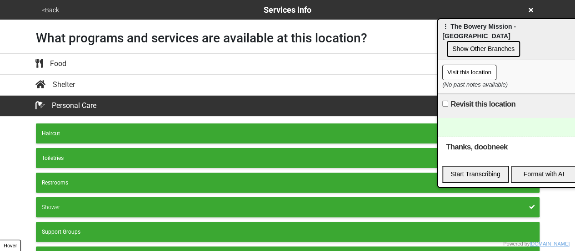
click at [497, 41] on button "Show Other Branches" at bounding box center [483, 49] width 73 height 16
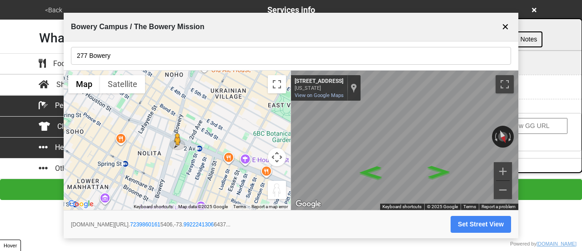
click at [508, 27] on button "✕" at bounding box center [505, 26] width 11 height 17
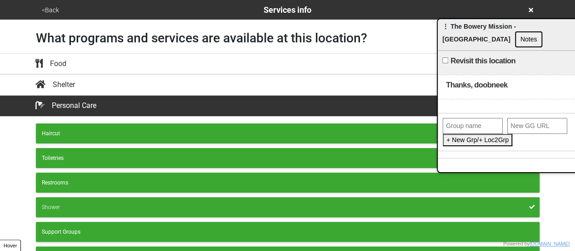
click at [527, 9] on div "<Back Services info" at bounding box center [288, 10] width 498 height 12
click at [531, 10] on icon at bounding box center [531, 10] width 5 height 5
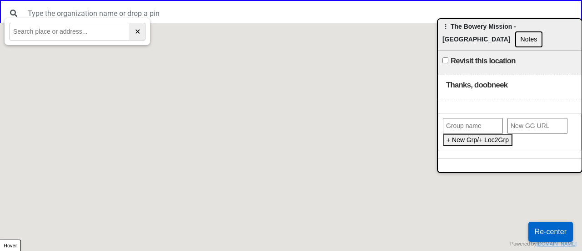
click at [224, 2] on div at bounding box center [291, 13] width 582 height 26
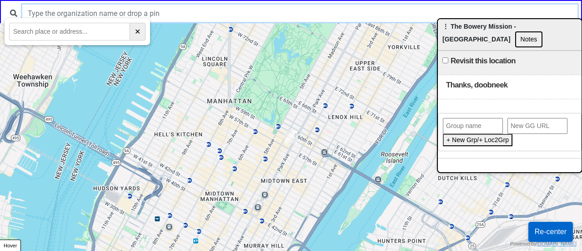
click at [218, 10] on input "text" at bounding box center [299, 13] width 555 height 17
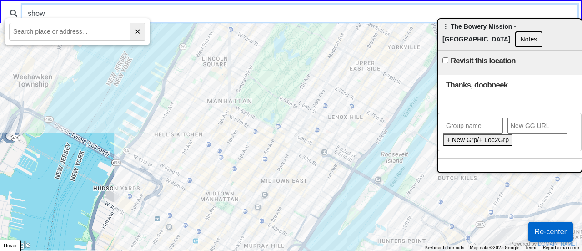
type input "show"
click at [55, 14] on input "show" at bounding box center [299, 13] width 555 height 17
click at [65, 9] on input "show" at bounding box center [299, 13] width 555 height 17
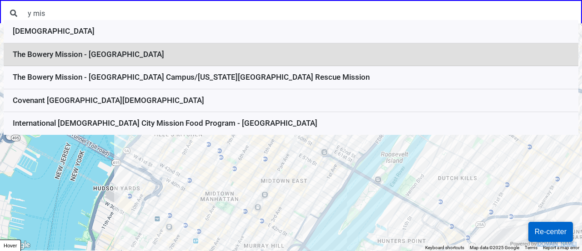
type input "y mis"
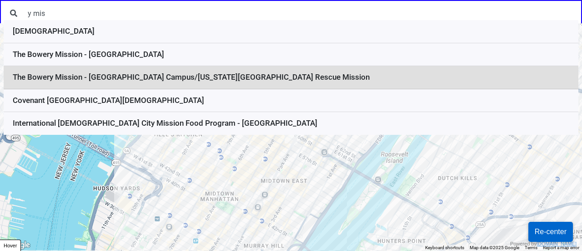
click at [184, 80] on li "The Bowery Mission - [GEOGRAPHIC_DATA] Campus/[US_STATE][GEOGRAPHIC_DATA] Rescu…" at bounding box center [291, 77] width 575 height 23
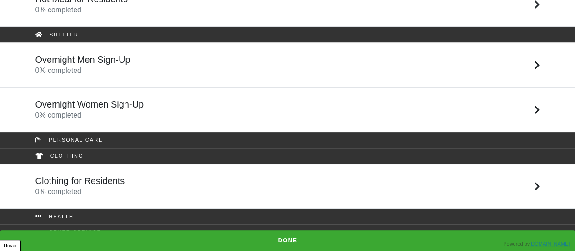
scroll to position [82, 0]
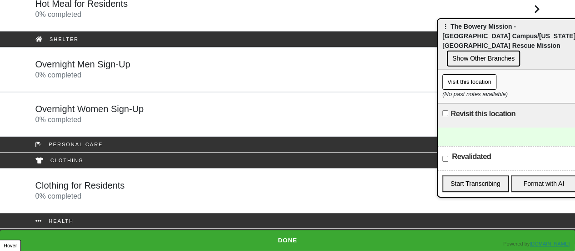
click at [112, 75] on div "Overnight Men Sign-Up 0 % completed" at bounding box center [82, 70] width 95 height 22
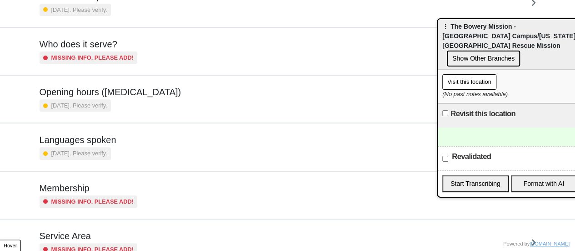
scroll to position [220, 0]
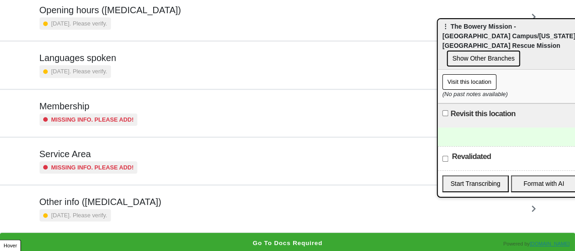
click at [81, 200] on h5 "Other info ([MEDICAL_DATA])" at bounding box center [101, 201] width 122 height 11
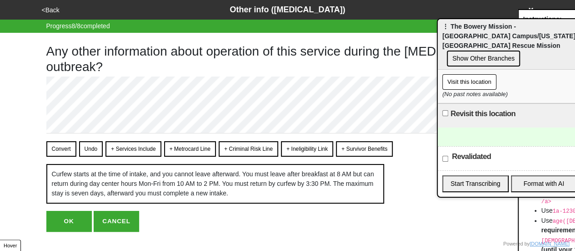
click at [58, 146] on button "Convert" at bounding box center [61, 148] width 30 height 15
click at [62, 147] on button "Convert" at bounding box center [61, 148] width 30 height 15
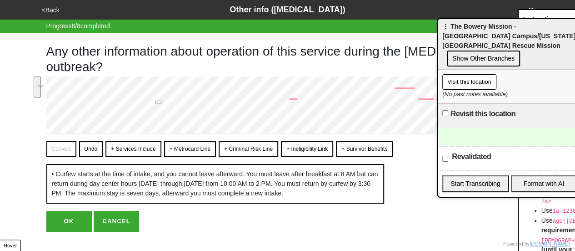
click at [153, 94] on html at bounding box center [162, 99] width 23 height 15
click at [156, 94] on html at bounding box center [162, 99] width 23 height 15
drag, startPoint x: 158, startPoint y: 94, endPoint x: 149, endPoint y: 95, distance: 8.7
click at [151, 95] on html at bounding box center [162, 99] width 23 height 15
click at [65, 17] on span "To fix 7 errors : Press" at bounding box center [32, 13] width 65 height 8
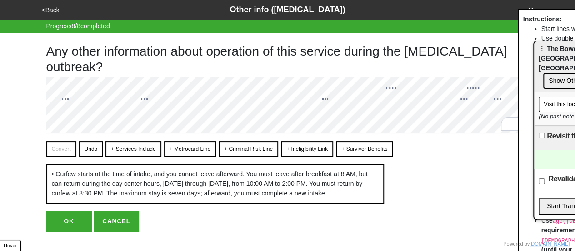
drag, startPoint x: 510, startPoint y: 34, endPoint x: 568, endPoint y: 80, distance: 73.8
click at [575, 79] on html "<Back Other info ([MEDICAL_DATA]) Progress 8 / 8 completed Any other informatio…" at bounding box center [287, 134] width 575 height 268
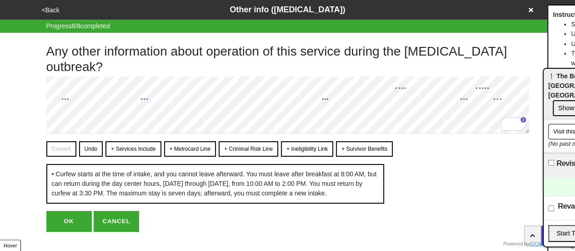
drag, startPoint x: 579, startPoint y: 34, endPoint x: 582, endPoint y: 41, distance: 8.4
click at [575, 41] on html "<Back Other info (coronavirus) Progress 8 / 8 completed Any other information a…" at bounding box center [287, 134] width 575 height 268
click at [58, 232] on button "OK" at bounding box center [68, 221] width 45 height 21
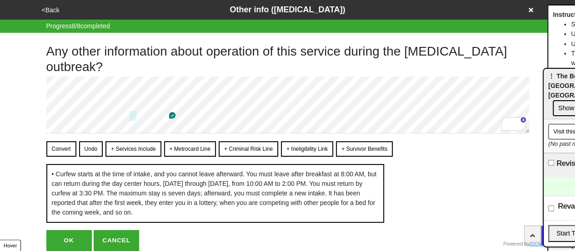
scroll to position [54, 0]
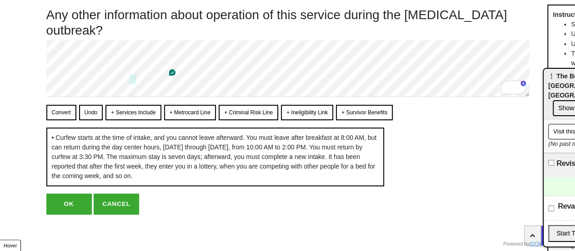
click at [78, 204] on button "OK" at bounding box center [68, 203] width 45 height 21
type textarea "x"
click at [73, 202] on button "OK" at bounding box center [68, 203] width 45 height 21
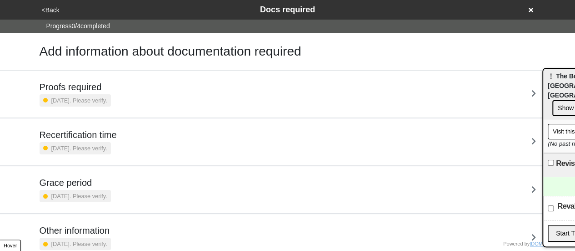
drag, startPoint x: 553, startPoint y: 75, endPoint x: 425, endPoint y: 22, distance: 138.3
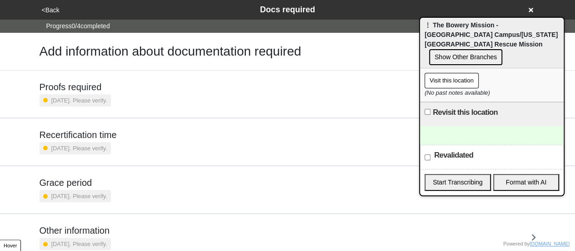
click at [439, 150] on label "Revalidated" at bounding box center [453, 155] width 39 height 11
click at [431, 154] on input "Revalidated" at bounding box center [428, 157] width 6 height 6
checkbox input "true"
click at [464, 49] on button "Show Other Branches" at bounding box center [465, 57] width 73 height 16
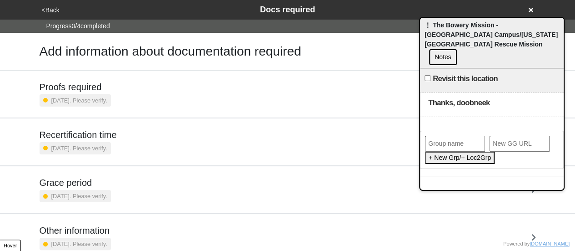
click at [463, 136] on input "text" at bounding box center [455, 144] width 60 height 16
type input "bowery mission"
paste input ":00"
click at [482, 136] on input "bowery mission" at bounding box center [455, 144] width 60 height 16
click at [492, 136] on input ":00" at bounding box center [520, 144] width 60 height 16
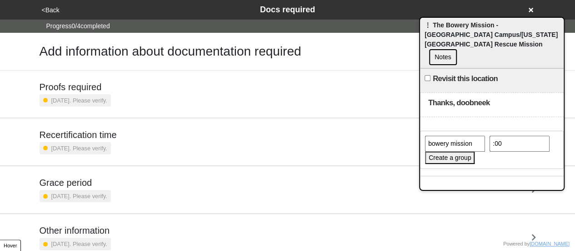
click at [492, 136] on input ":00" at bounding box center [520, 144] width 60 height 16
paste input "https://gogetta.nyc/team/location/a4e2f702-b7ce-4c11-8472-ac9966b0ec6c/services"
type input "https://gogetta.nyc/team/location/a4e2f702-b7ce-4c11-8472-ac9966b0ec6c/services"
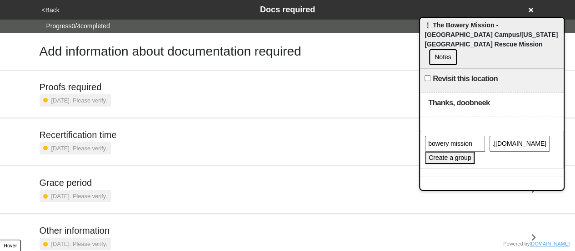
scroll to position [0, 0]
click at [453, 151] on button "Create a group" at bounding box center [450, 157] width 50 height 12
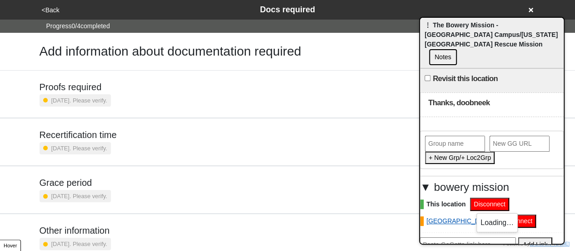
click at [454, 216] on link "Bowery Campus" at bounding box center [456, 221] width 73 height 10
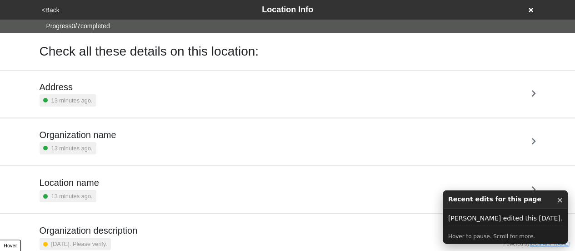
scroll to position [173, 0]
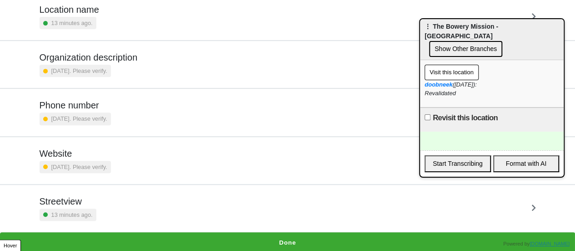
click at [470, 41] on button "Show Other Branches" at bounding box center [465, 49] width 73 height 16
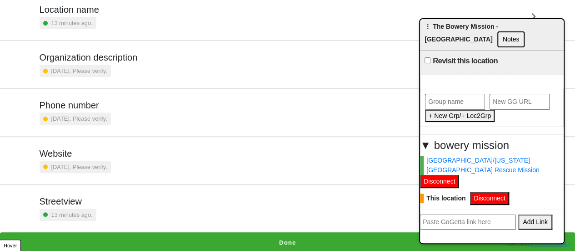
click at [111, 150] on h5 "Website" at bounding box center [75, 153] width 71 height 11
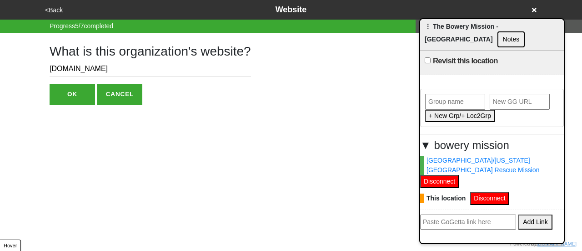
click at [80, 91] on button "OK" at bounding box center [72, 94] width 45 height 21
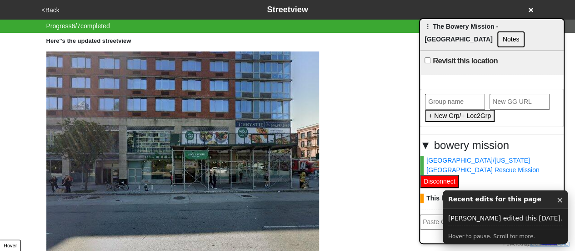
click at [46, 7] on button "<Back" at bounding box center [50, 10] width 23 height 10
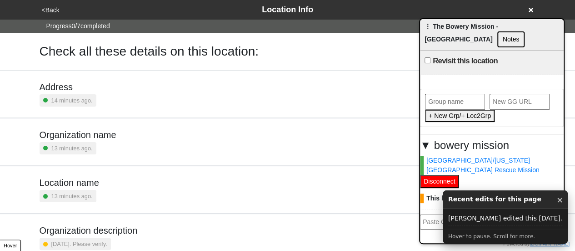
scroll to position [173, 0]
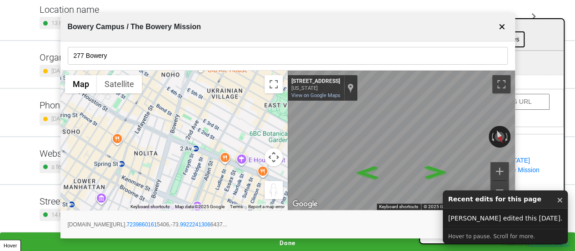
click at [505, 26] on button "✕" at bounding box center [502, 26] width 11 height 17
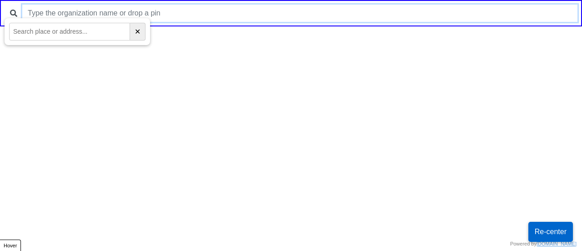
click at [89, 13] on input "text" at bounding box center [299, 13] width 555 height 17
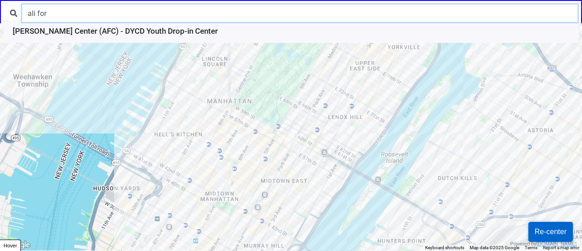
click at [89, 13] on input "ali for" at bounding box center [299, 13] width 555 height 17
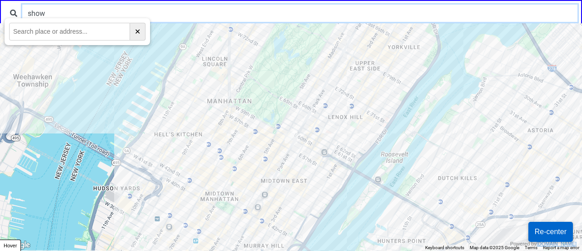
click at [117, 16] on input "show" at bounding box center [299, 13] width 555 height 17
paste input "Street Health Ou"
click at [124, 15] on input "Street Health Ou" at bounding box center [299, 13] width 555 height 17
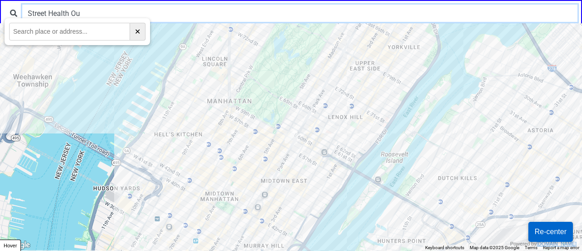
click at [124, 15] on input "Street Health Ou" at bounding box center [299, 13] width 555 height 17
type input "nyc health"
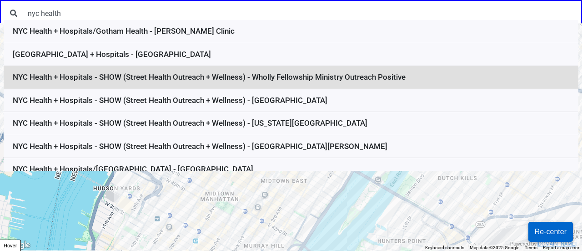
click at [191, 78] on li "NYC Health + Hospitals - SHOW (Street Health Outreach + Wellness) - Wholly Fell…" at bounding box center [291, 77] width 575 height 23
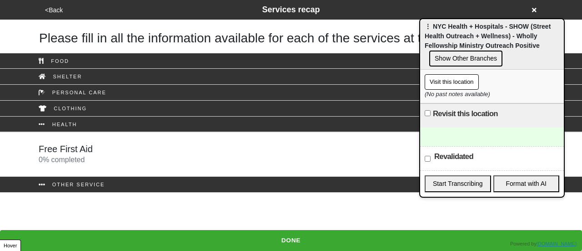
click at [56, 9] on button "<Back" at bounding box center [53, 10] width 23 height 10
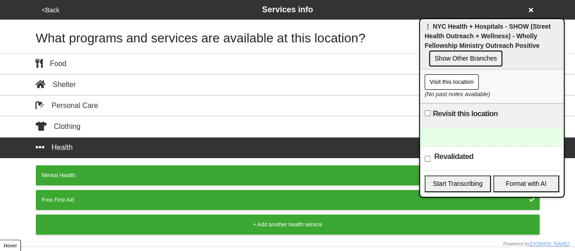
click at [50, 4] on div "<Back Services info" at bounding box center [288, 10] width 498 height 12
click at [49, 9] on button "<Back" at bounding box center [50, 10] width 23 height 10
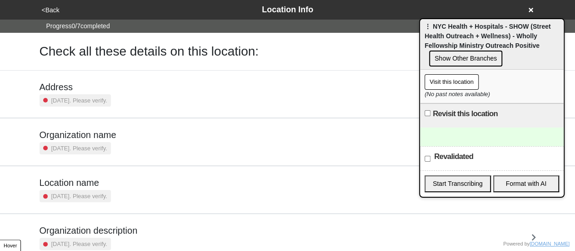
click at [87, 85] on h5 "Address" at bounding box center [75, 86] width 71 height 11
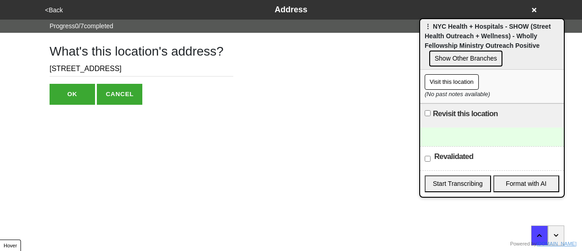
click at [84, 64] on input "[STREET_ADDRESS]" at bounding box center [142, 68] width 184 height 15
click at [53, 16] on div "<Back Address" at bounding box center [291, 10] width 505 height 20
click at [56, 13] on button "<Back" at bounding box center [53, 10] width 23 height 10
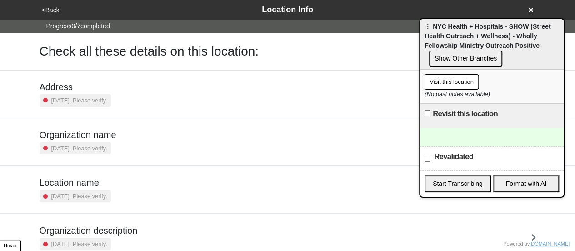
click at [105, 192] on small "[DATE]. Please verify." at bounding box center [79, 196] width 56 height 9
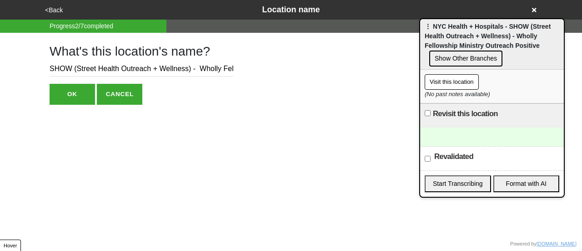
scroll to position [0, 115]
drag, startPoint x: 197, startPoint y: 69, endPoint x: 293, endPoint y: 80, distance: 96.6
click at [293, 80] on div "What's this location's name? SHOW (Street Health Outreach + Wellness) - Wholly …" at bounding box center [291, 69] width 505 height 72
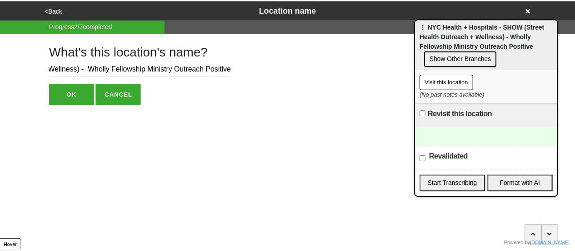
scroll to position [0, 0]
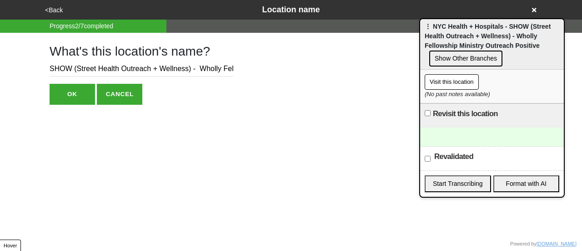
click at [193, 70] on input "SHOW (Street Health Outreach + Wellness) - Wholly Fellowship Ministry Outreach …" at bounding box center [142, 68] width 184 height 15
click at [55, 11] on button "<Back" at bounding box center [53, 10] width 23 height 10
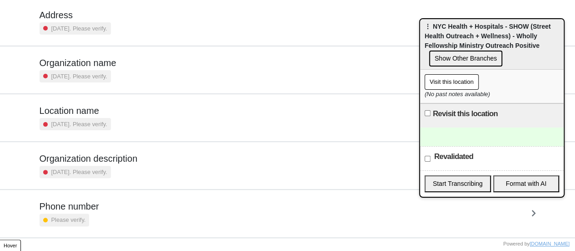
scroll to position [73, 0]
click at [81, 212] on div "Please verify." at bounding box center [65, 218] width 50 height 12
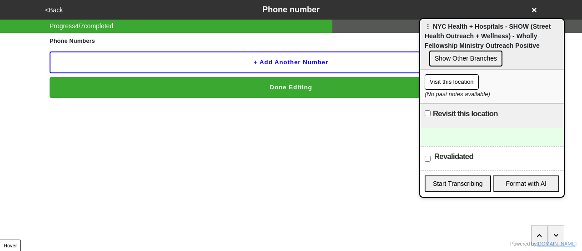
click at [47, 7] on button "<Back" at bounding box center [53, 10] width 23 height 10
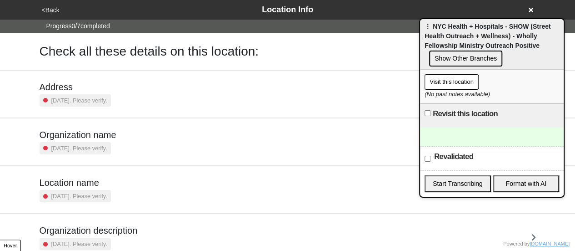
click at [90, 97] on small "[DATE]. Please verify." at bounding box center [79, 100] width 56 height 9
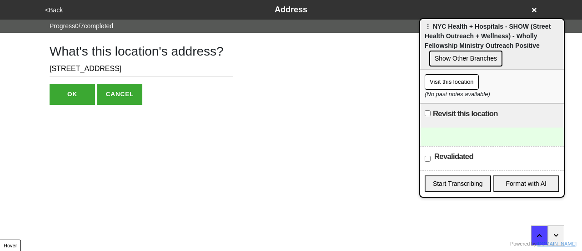
click at [52, 8] on button "<Back" at bounding box center [53, 10] width 23 height 10
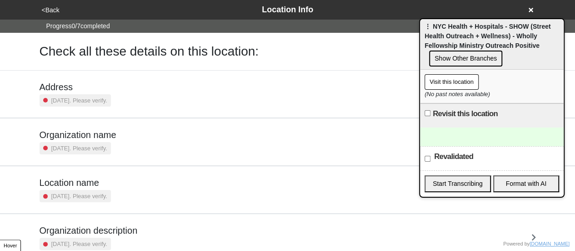
scroll to position [173, 0]
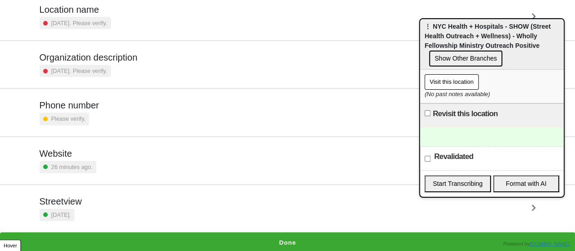
click at [88, 209] on div "Streetview 17 days ago." at bounding box center [288, 208] width 497 height 25
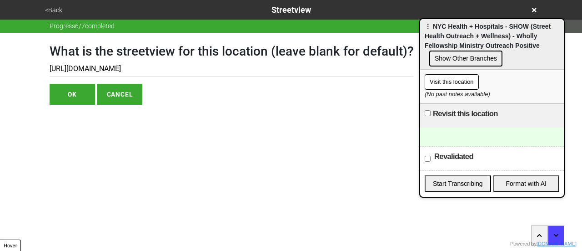
click at [61, 8] on button "<Back" at bounding box center [53, 10] width 23 height 10
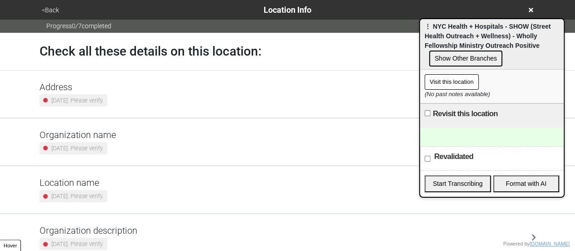
click at [56, 10] on button "<Back" at bounding box center [50, 10] width 23 height 10
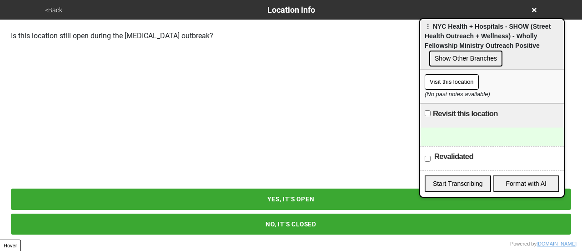
drag, startPoint x: 331, startPoint y: 198, endPoint x: 308, endPoint y: 212, distance: 26.4
click at [314, 211] on div "YES, IT’S OPEN NO, IT’S CLOSED" at bounding box center [291, 209] width 582 height 71
click at [50, 9] on button "<Back" at bounding box center [53, 10] width 23 height 10
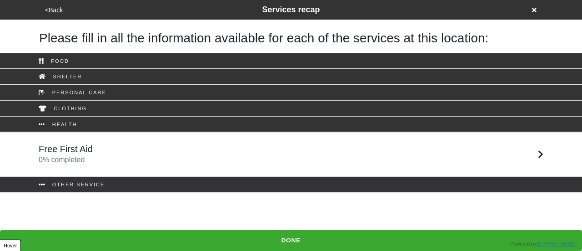
click at [184, 156] on div "Free First Aid 0 % completed" at bounding box center [291, 154] width 519 height 22
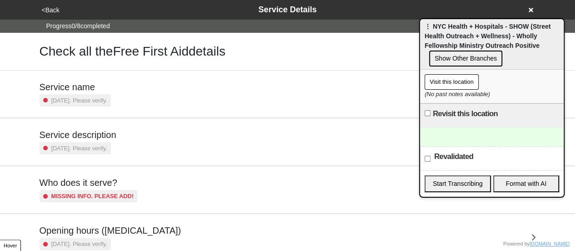
click at [48, 11] on button "<Back" at bounding box center [50, 10] width 23 height 10
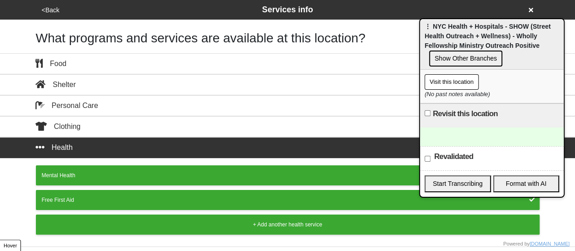
click at [48, 11] on button "<Back" at bounding box center [50, 10] width 23 height 10
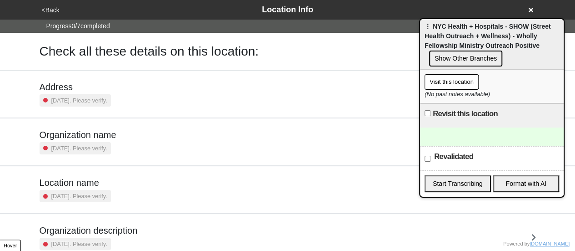
click at [83, 94] on div "[DATE]. Please verify." at bounding box center [75, 100] width 71 height 12
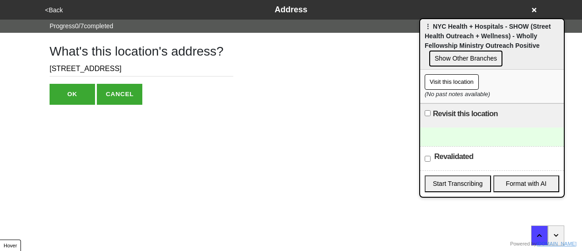
click at [71, 67] on input "[STREET_ADDRESS]" at bounding box center [142, 68] width 184 height 15
